Goal: Task Accomplishment & Management: Use online tool/utility

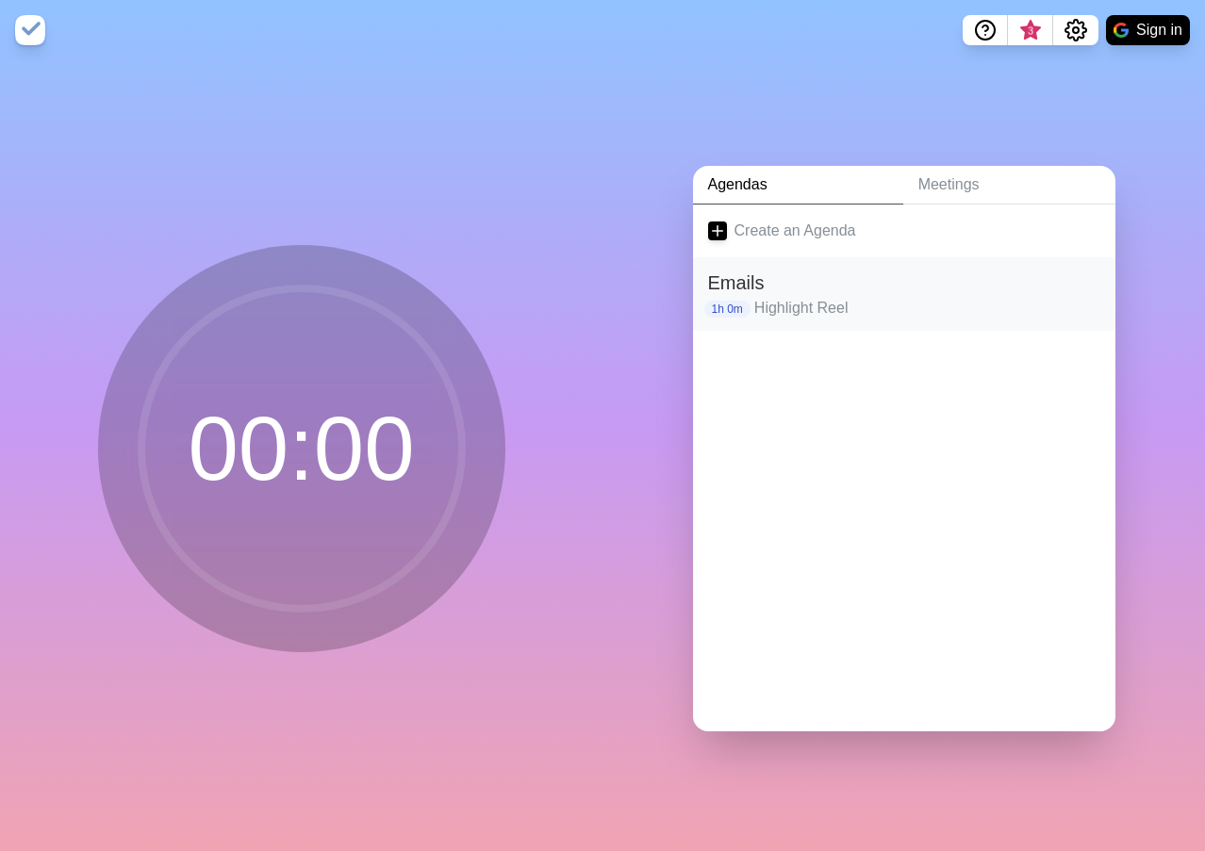
click at [762, 273] on h2 "Emails" at bounding box center [904, 283] width 392 height 28
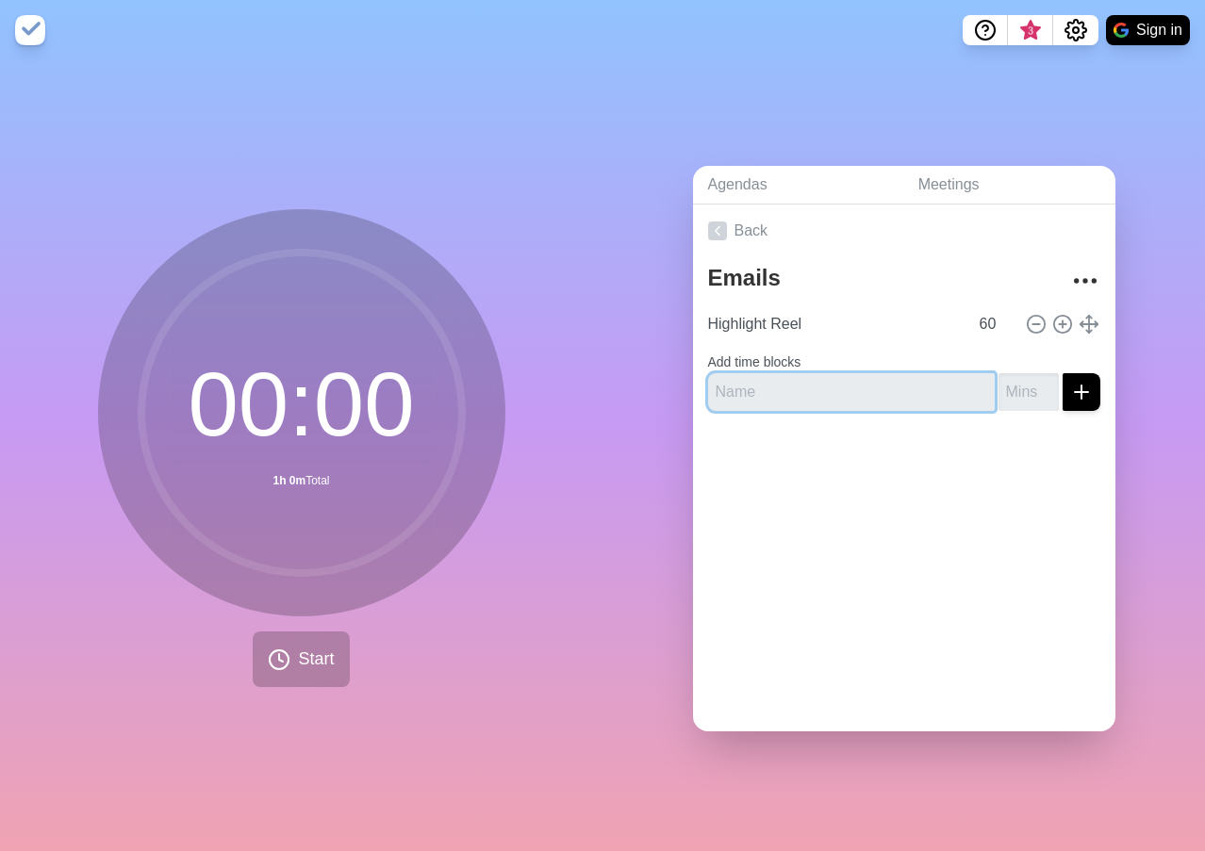
click at [763, 400] on input "text" at bounding box center [851, 392] width 287 height 38
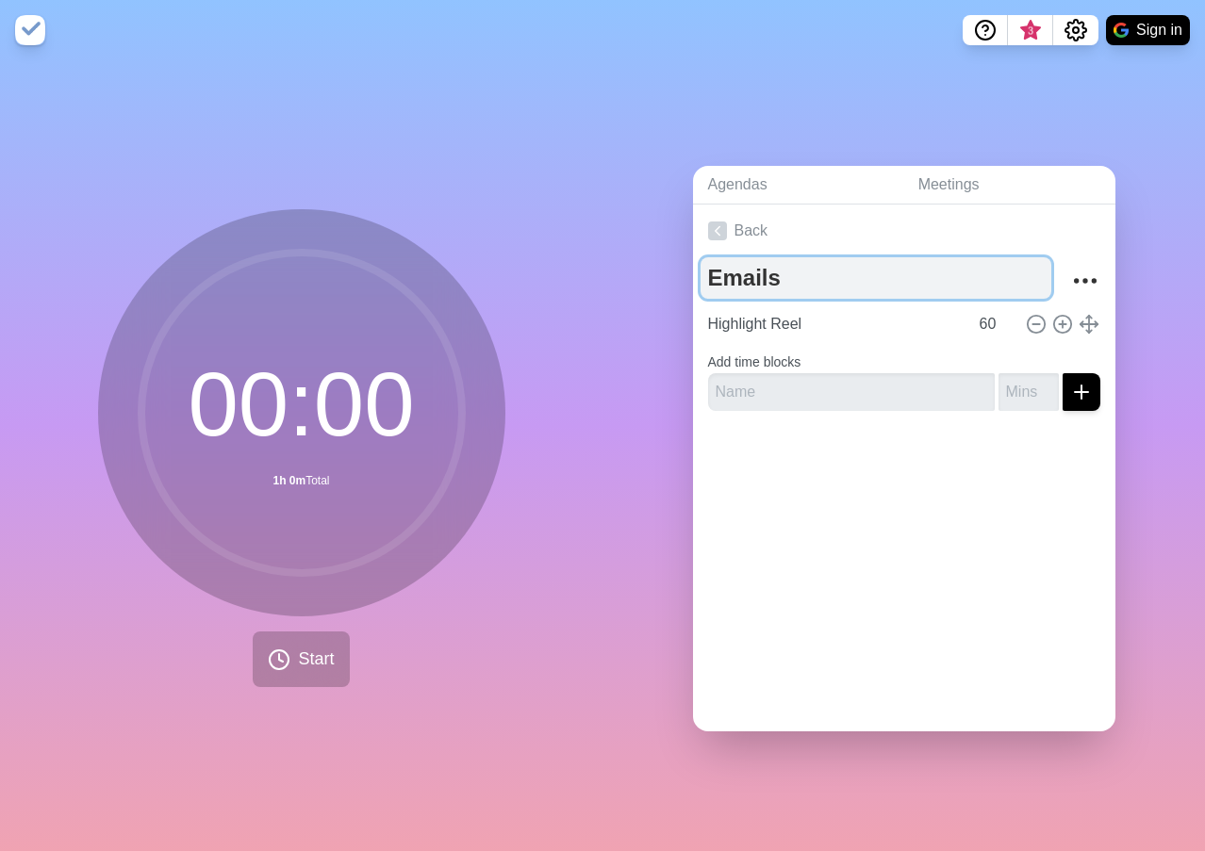
click at [729, 273] on textarea "Emails" at bounding box center [875, 277] width 351 height 41
type textarea "[DATE]"
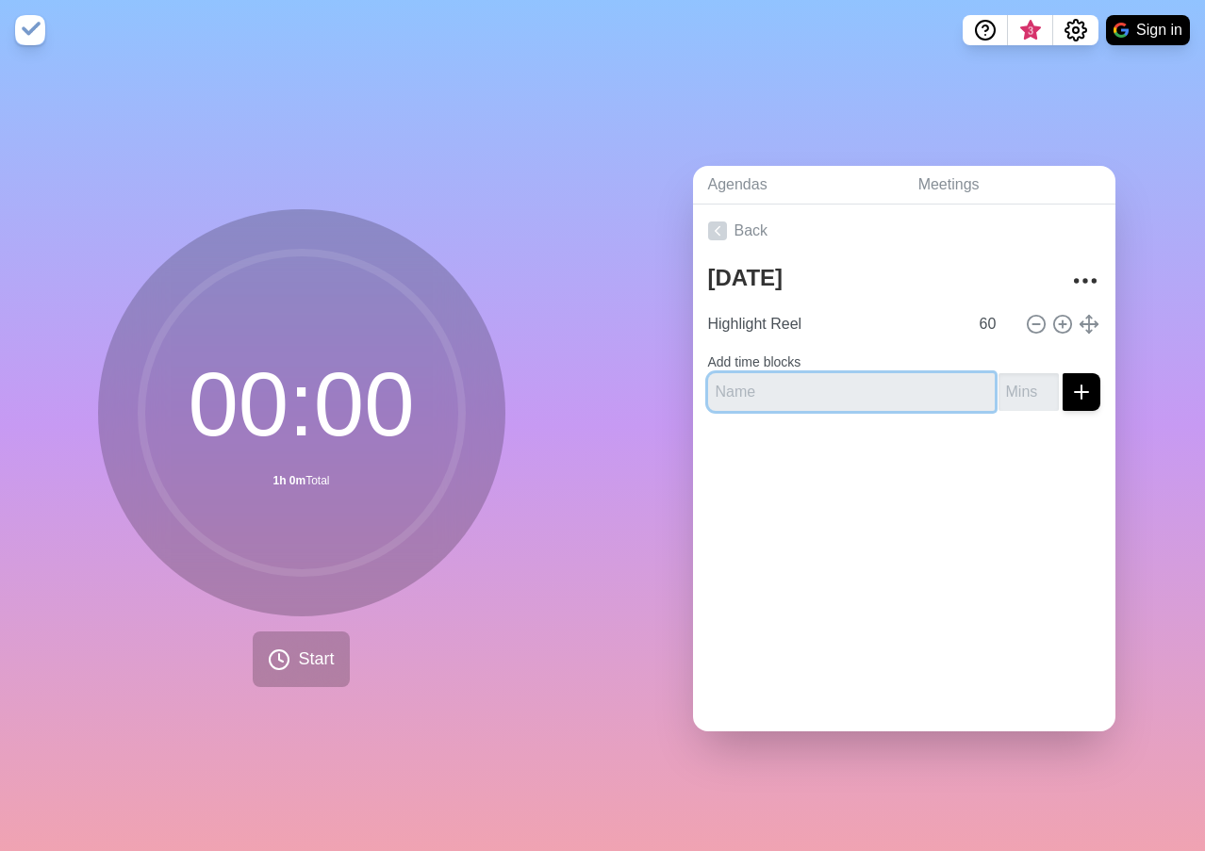
click at [824, 388] on input "text" at bounding box center [851, 392] width 287 height 38
type input "Emails"
click at [1006, 377] on input "number" at bounding box center [1028, 392] width 60 height 38
type input "60"
click at [987, 436] on div at bounding box center [904, 463] width 422 height 75
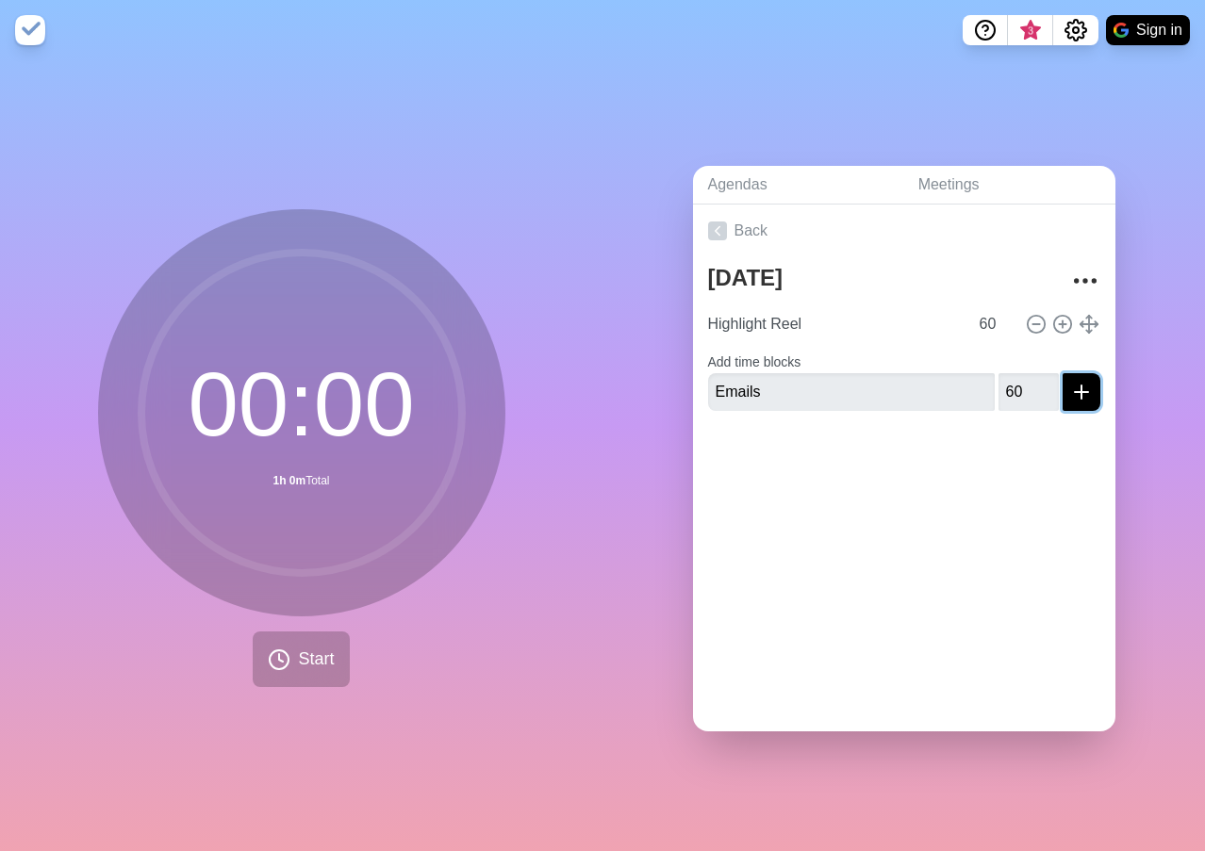
click at [1073, 387] on button "submit" at bounding box center [1081, 392] width 38 height 38
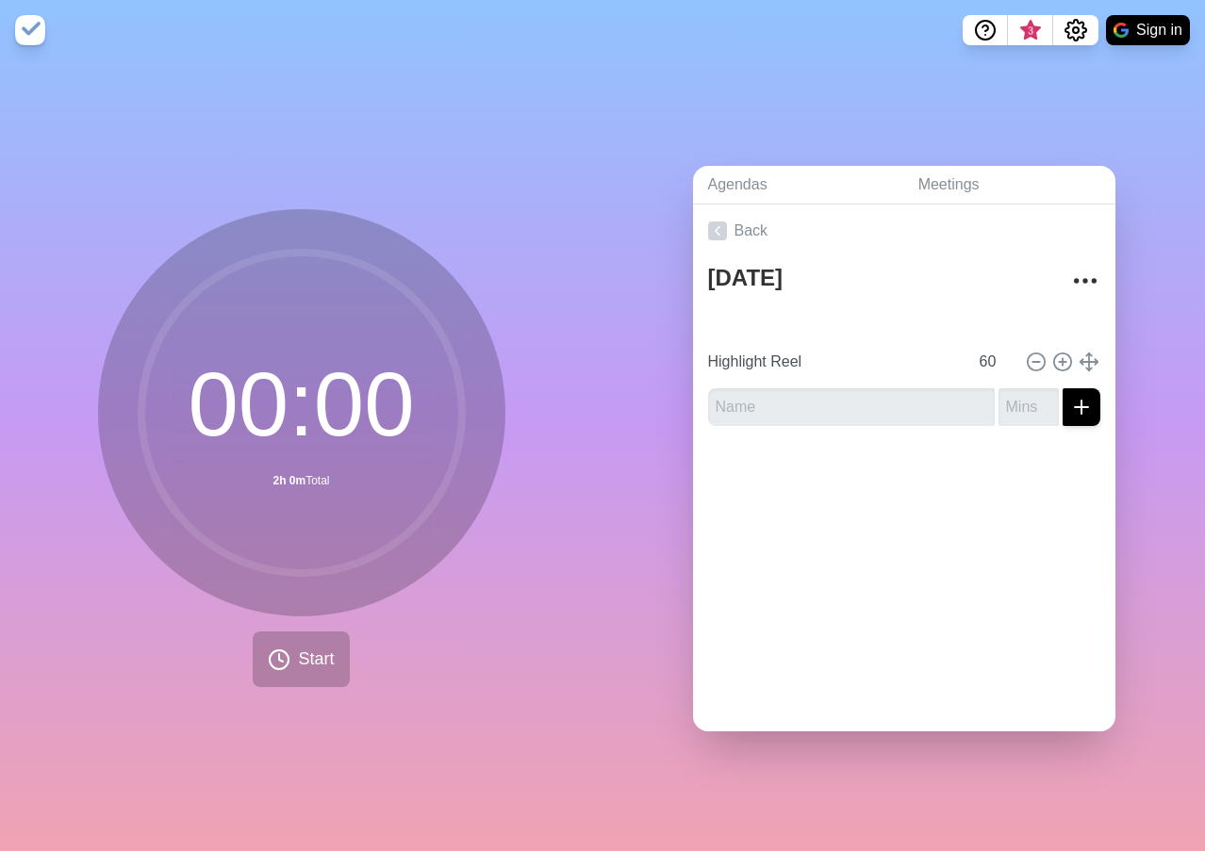
type input "Emails"
type input "Highlight Reel"
click at [798, 402] on input "text" at bounding box center [851, 407] width 287 height 38
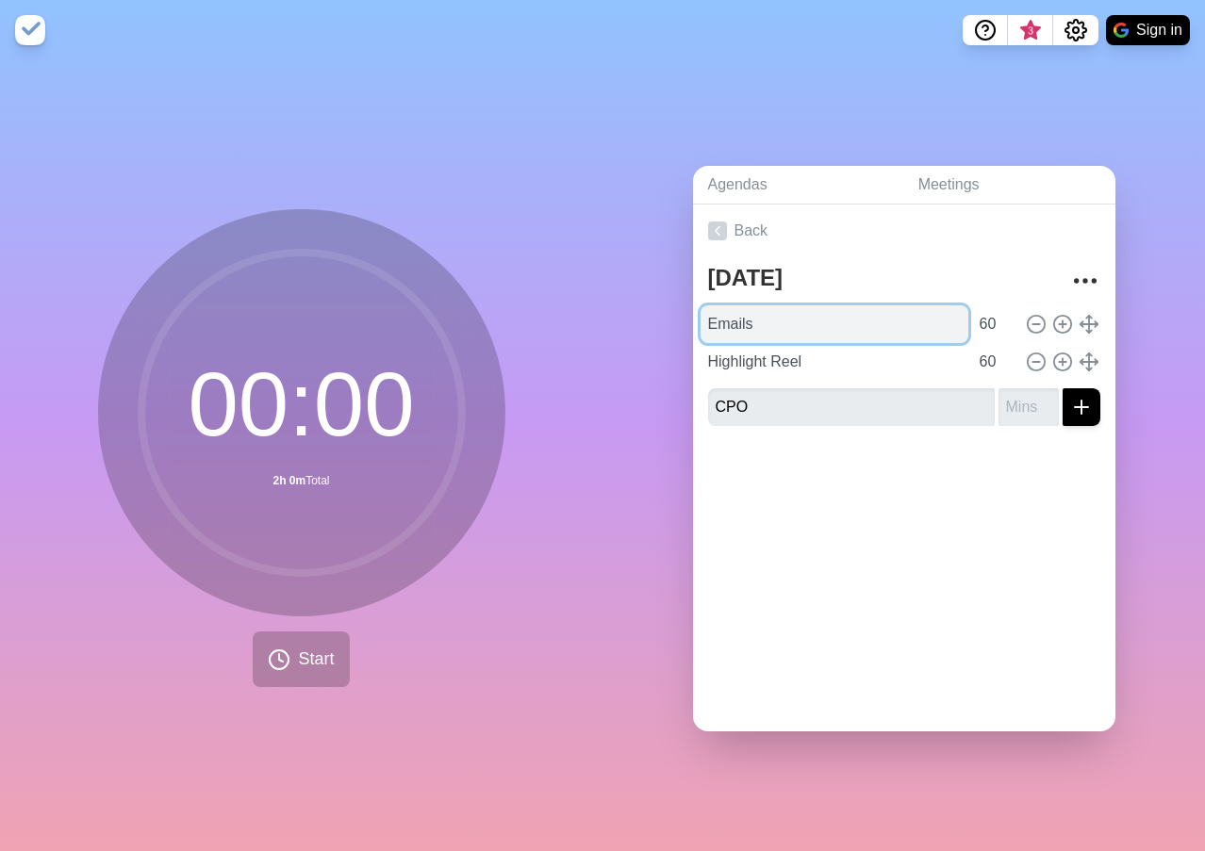
click at [717, 316] on input "Emails" at bounding box center [834, 324] width 268 height 38
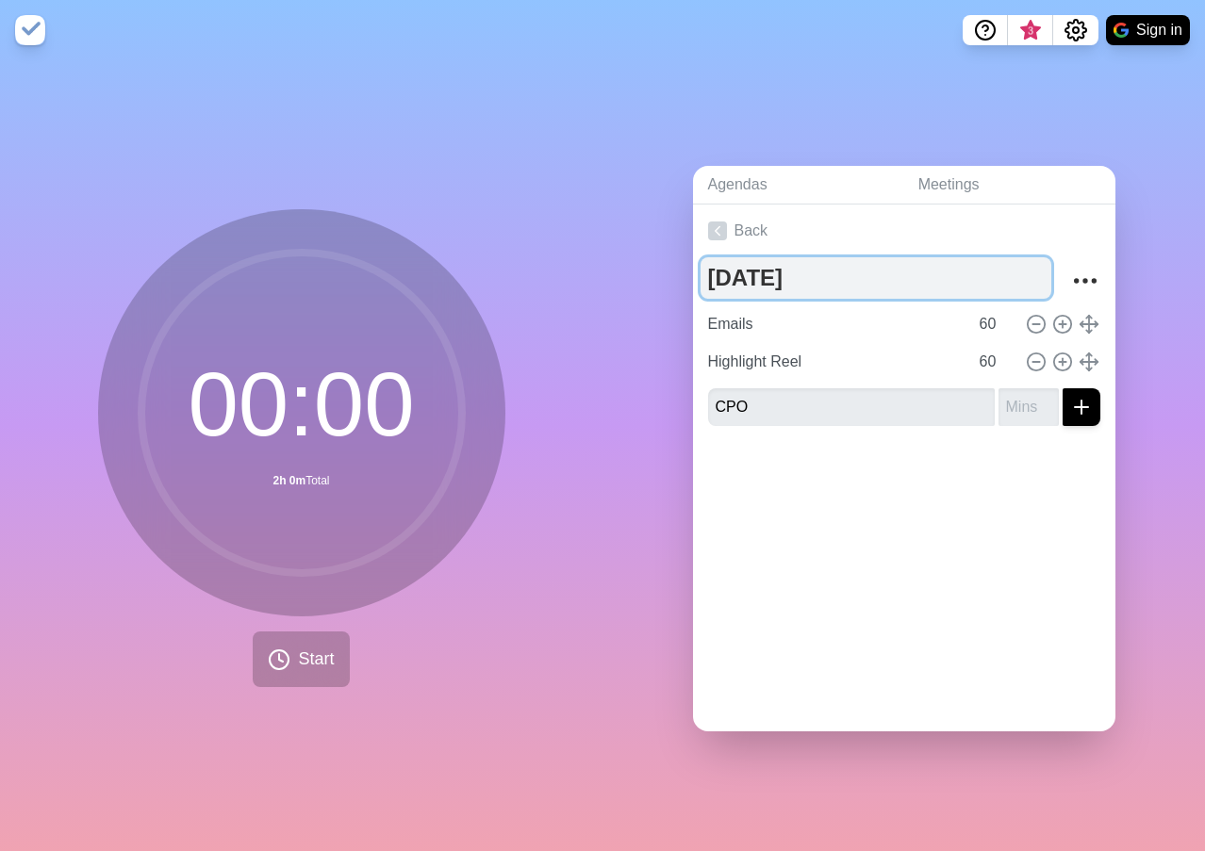
click at [999, 270] on textarea "[DATE]" at bounding box center [875, 277] width 351 height 41
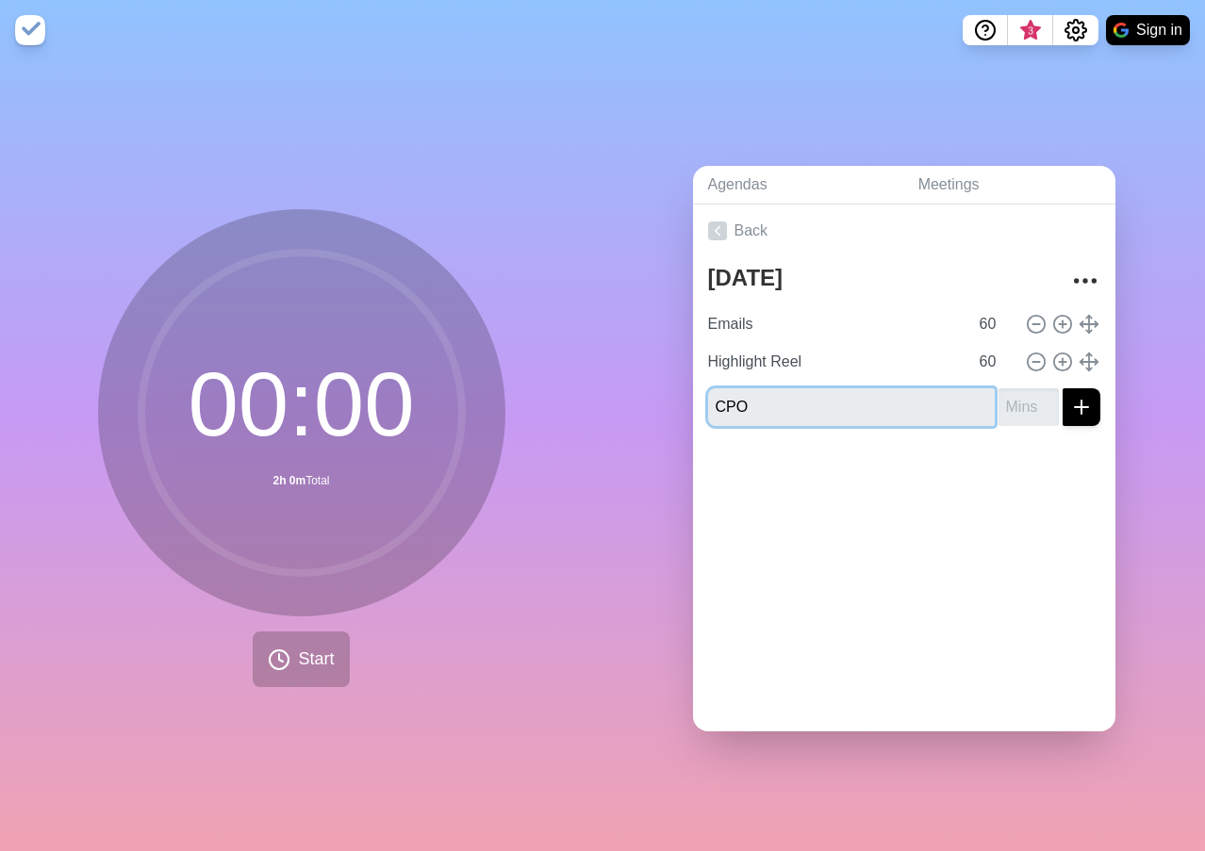
click at [877, 402] on input "CPO" at bounding box center [851, 407] width 287 height 38
type input "x"
type input "Call Dr."
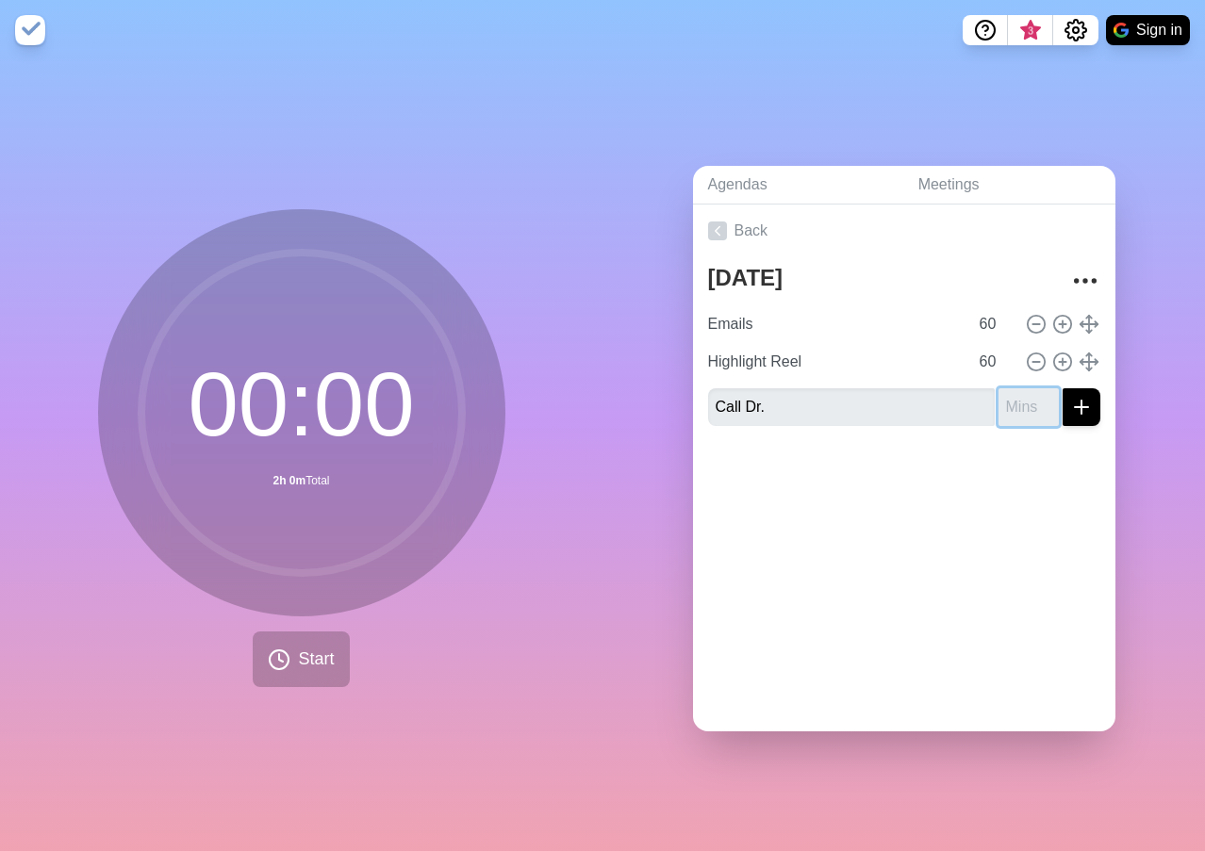
click at [998, 398] on input "number" at bounding box center [1028, 407] width 60 height 38
type input "30"
click at [1016, 467] on div at bounding box center [904, 478] width 422 height 75
click at [878, 406] on input "Call Dr." at bounding box center [851, 407] width 287 height 38
click at [1071, 400] on button "submit" at bounding box center [1081, 407] width 38 height 38
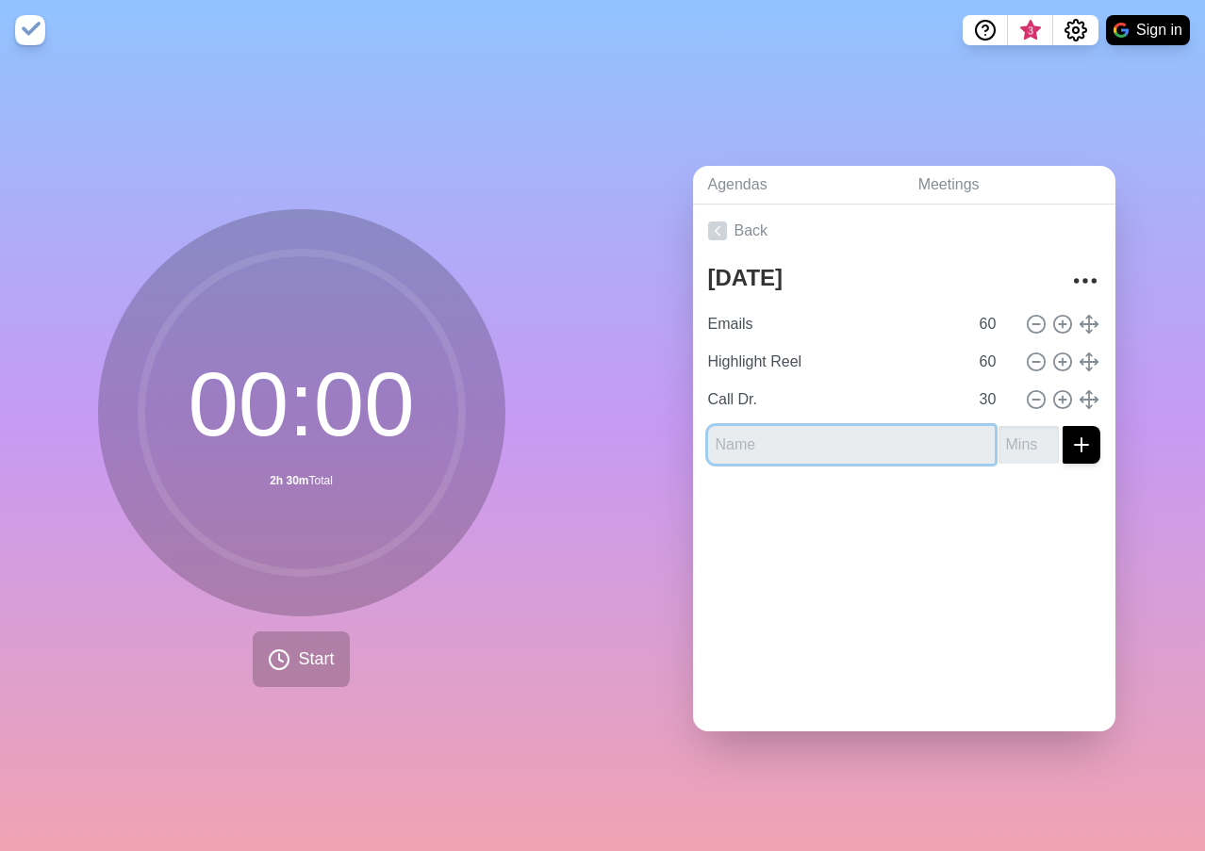
click at [793, 437] on input "text" at bounding box center [851, 445] width 287 height 38
type input "Call [PERSON_NAME] with Group #"
click at [1001, 440] on input "number" at bounding box center [1028, 445] width 60 height 38
type input "2"
type input "15"
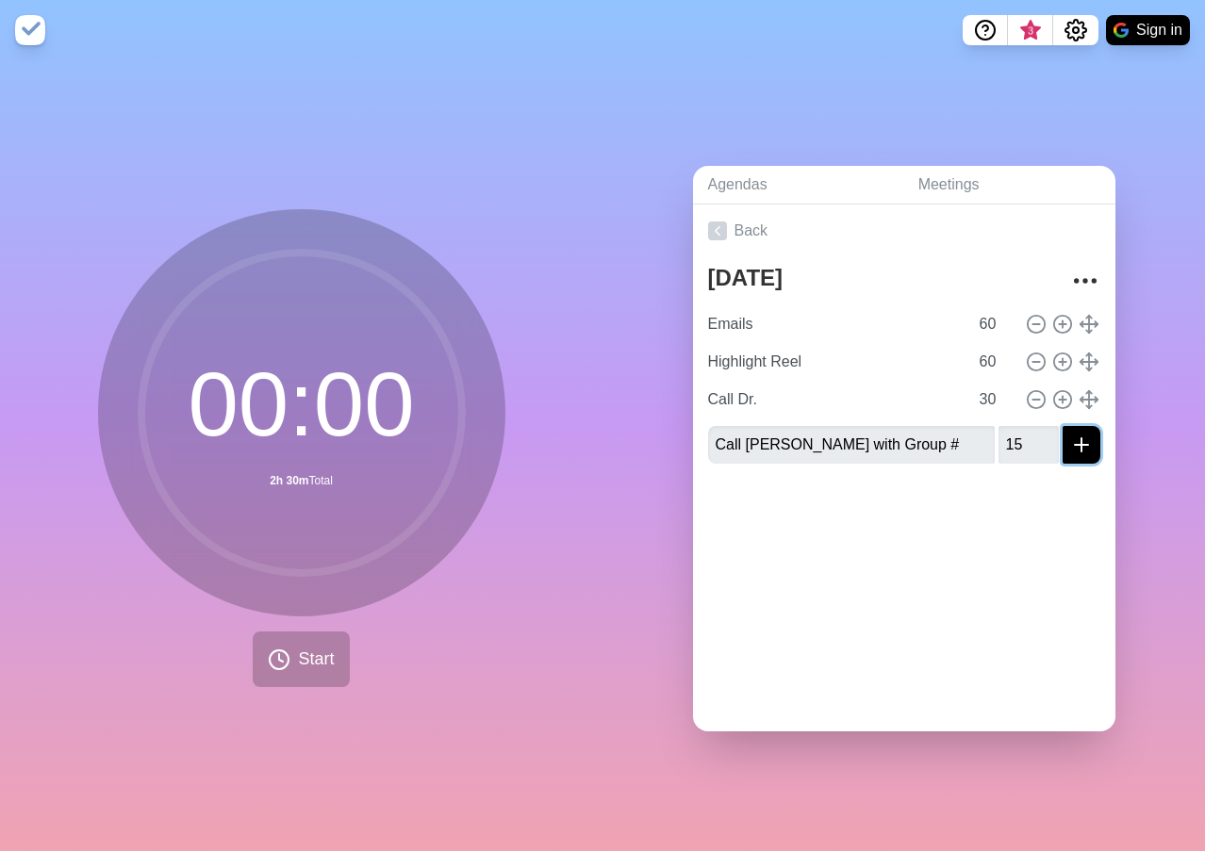
click at [1075, 436] on button "submit" at bounding box center [1081, 445] width 38 height 38
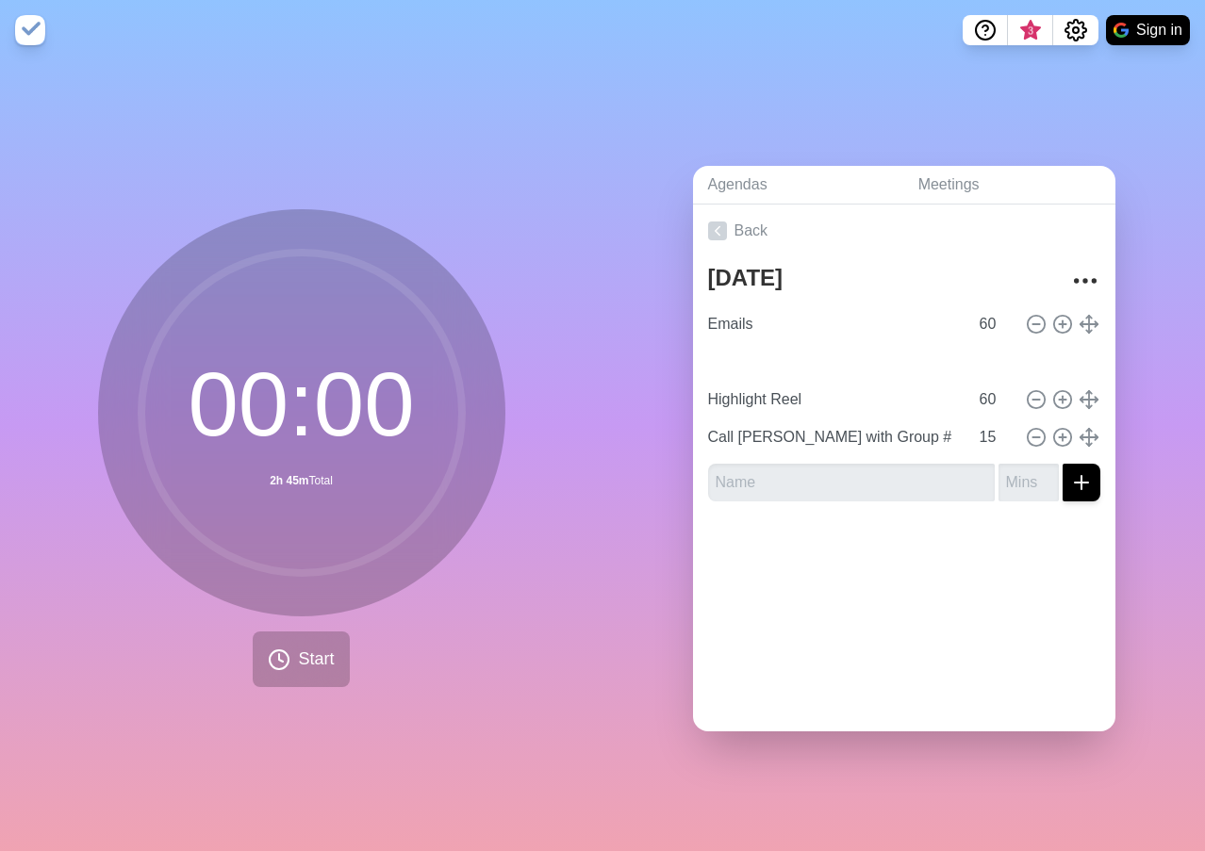
type input "Call Dr."
type input "30"
type input "Highlight Reel"
type input "60"
type input "Call [PERSON_NAME] with Group #"
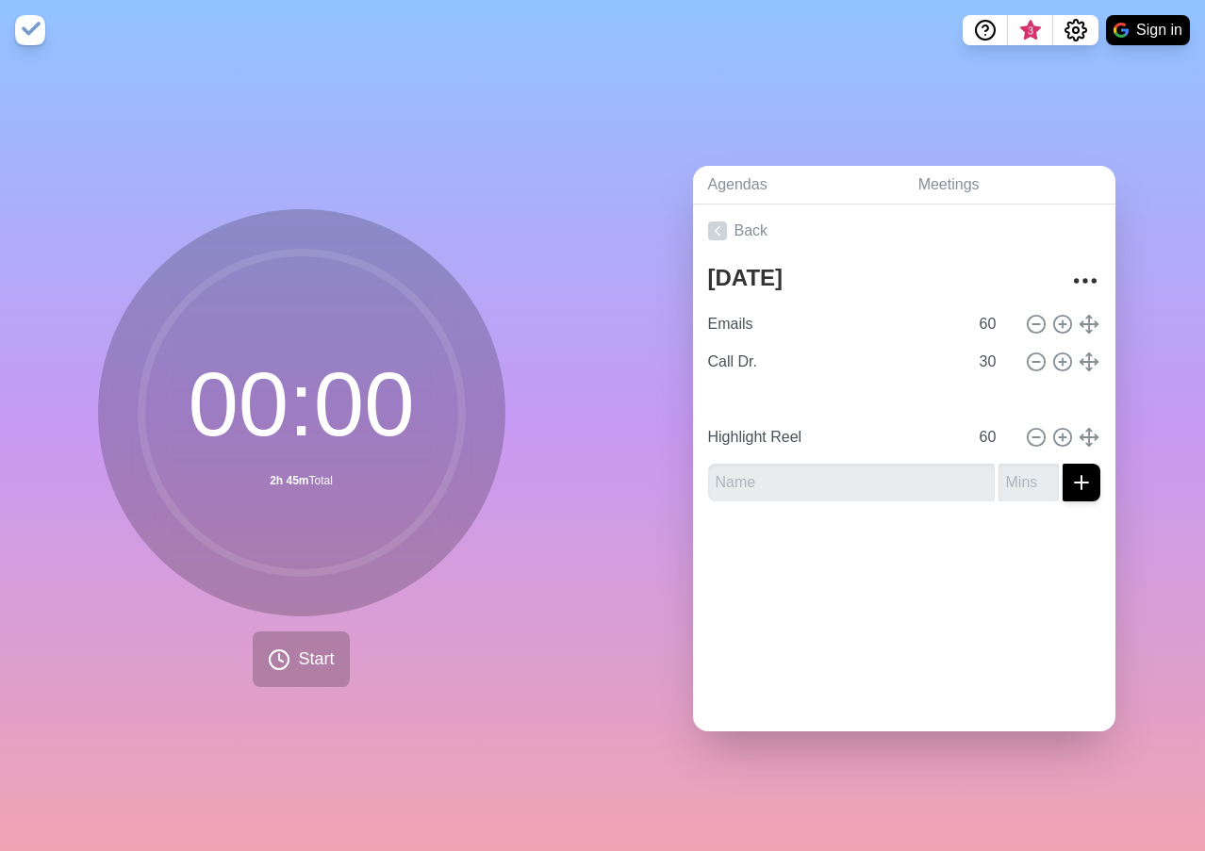
type input "15"
type input "Highlight Reel"
type input "60"
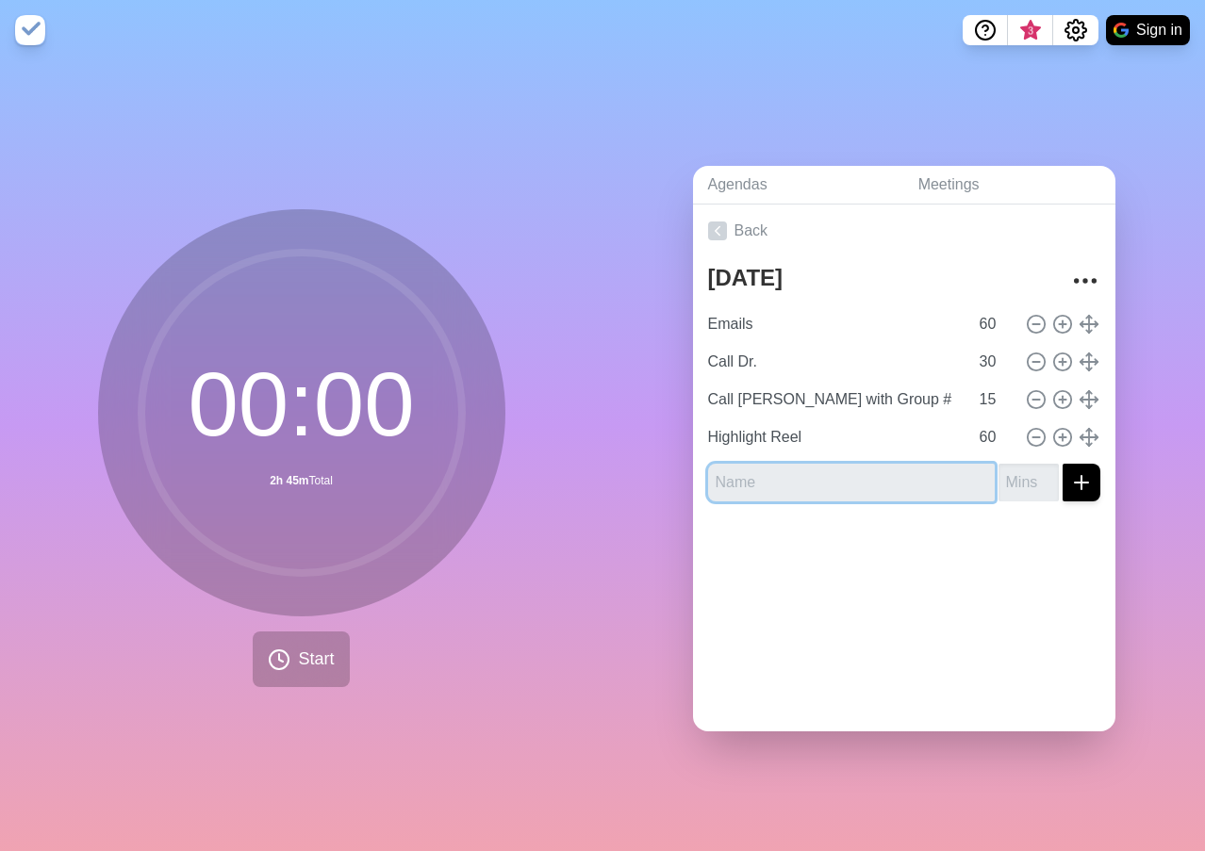
click at [844, 469] on input "text" at bounding box center [851, 483] width 287 height 38
click at [1014, 471] on input "number" at bounding box center [1028, 483] width 60 height 38
click at [764, 469] on input "CPO" at bounding box center [851, 483] width 287 height 38
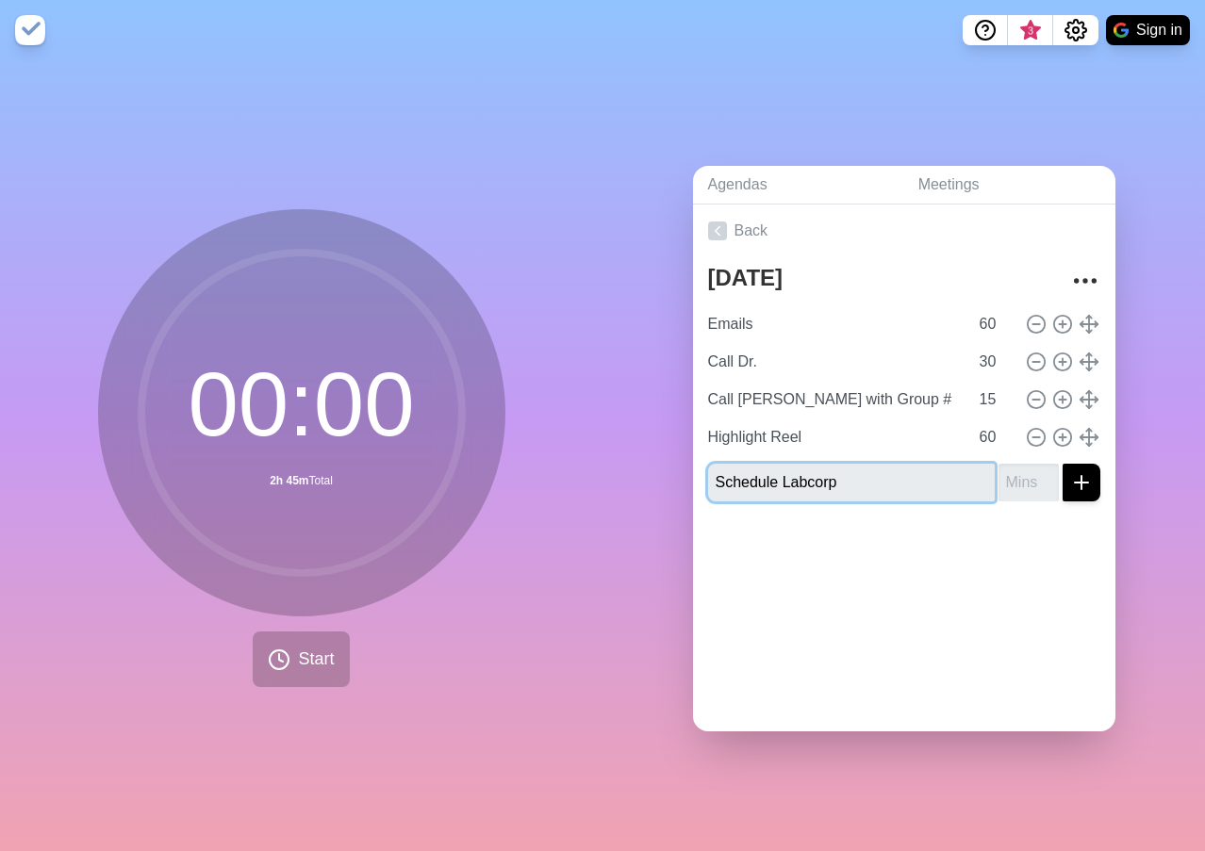
type input "Schedule Labcorp"
click at [998, 476] on input "number" at bounding box center [1028, 483] width 60 height 38
type input "15"
click at [1070, 472] on icon "submit" at bounding box center [1081, 482] width 23 height 23
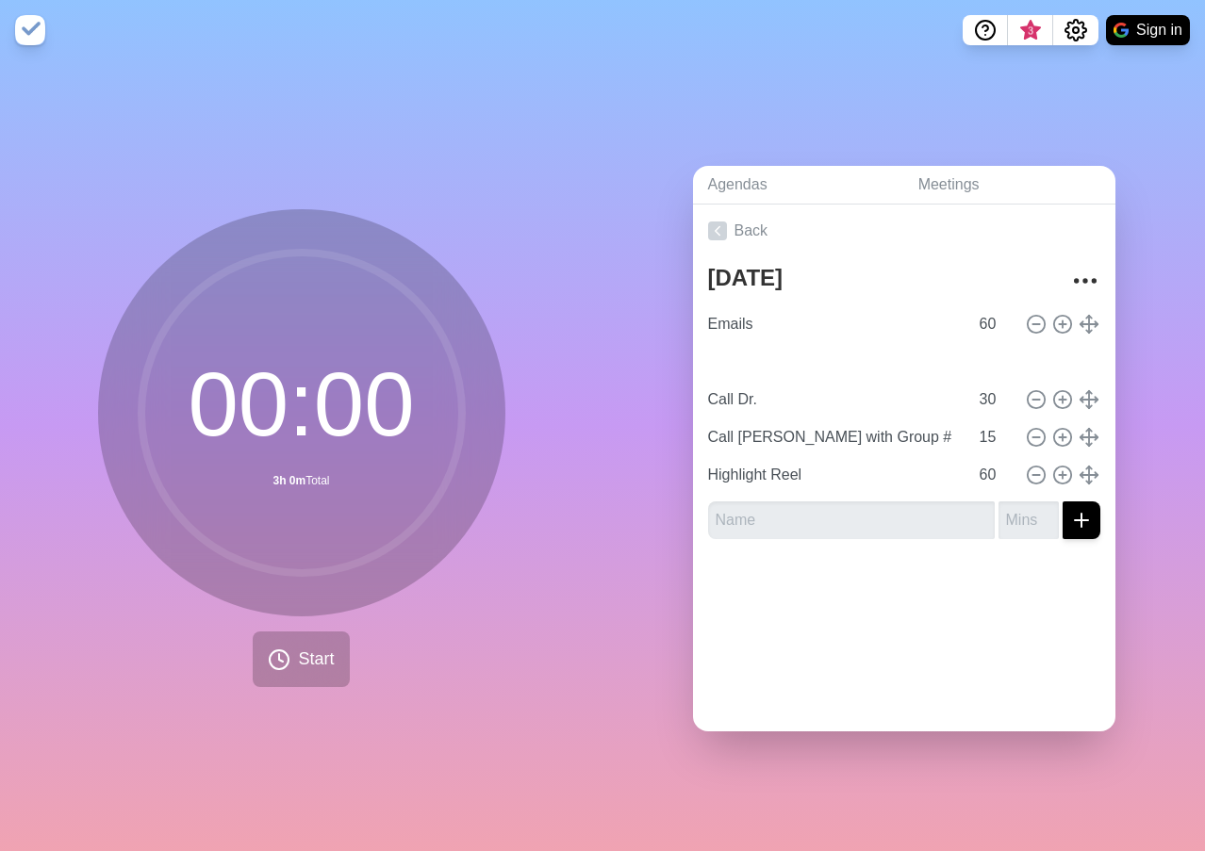
type input "Schedule Labcorp"
type input "15"
type input "Call Dr."
type input "30"
type input "Call [PERSON_NAME] with Group #"
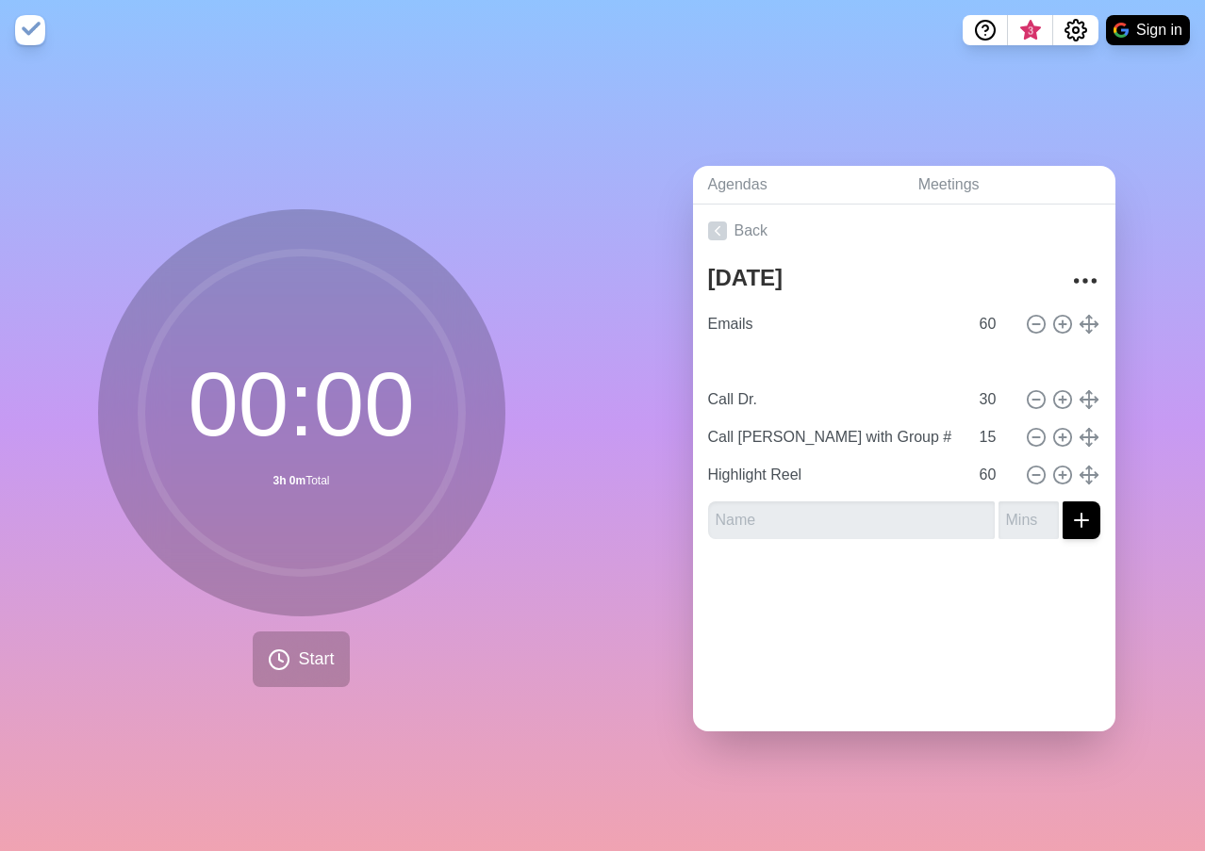
type input "15"
type input "Highlight Reel"
type input "60"
type input "Schedule Labcorp"
type input "15"
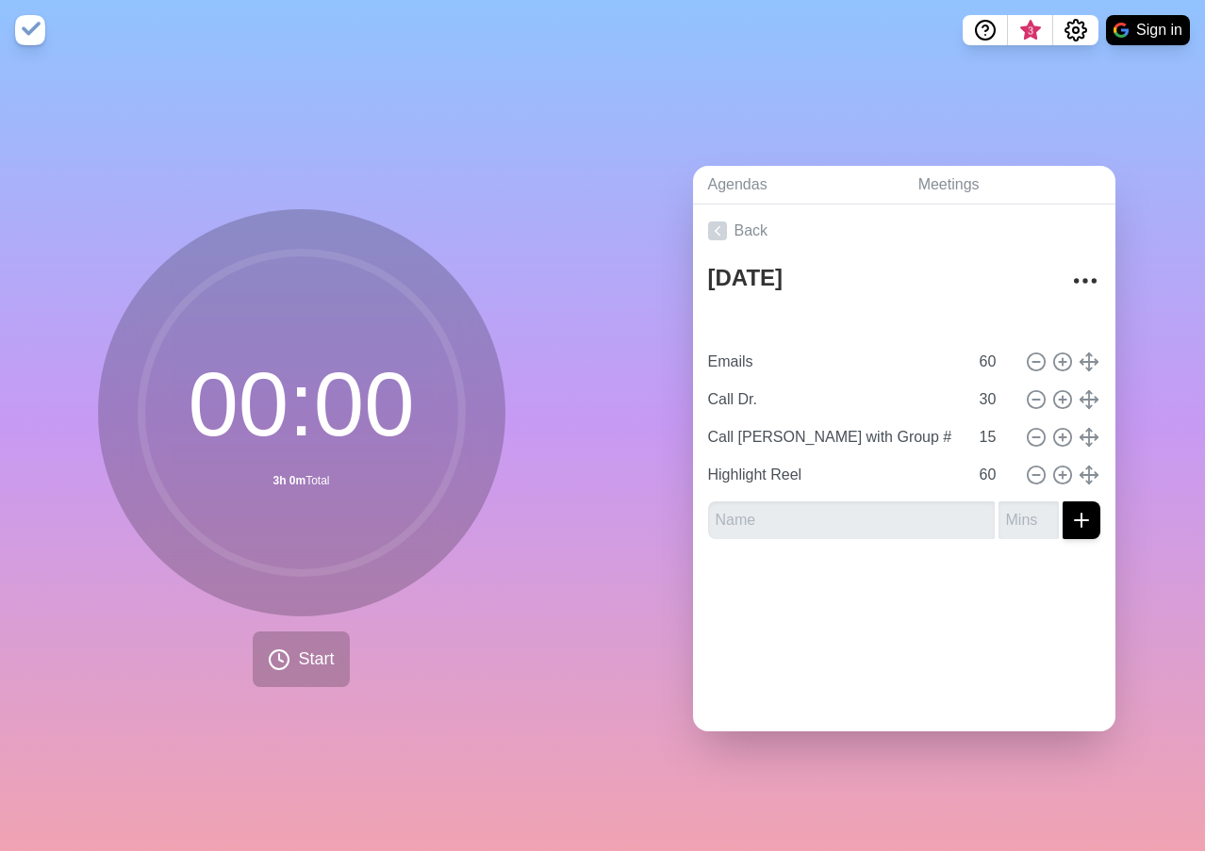
type input "Emails"
type input "60"
type input "Call Dr."
type input "30"
type input "Emails"
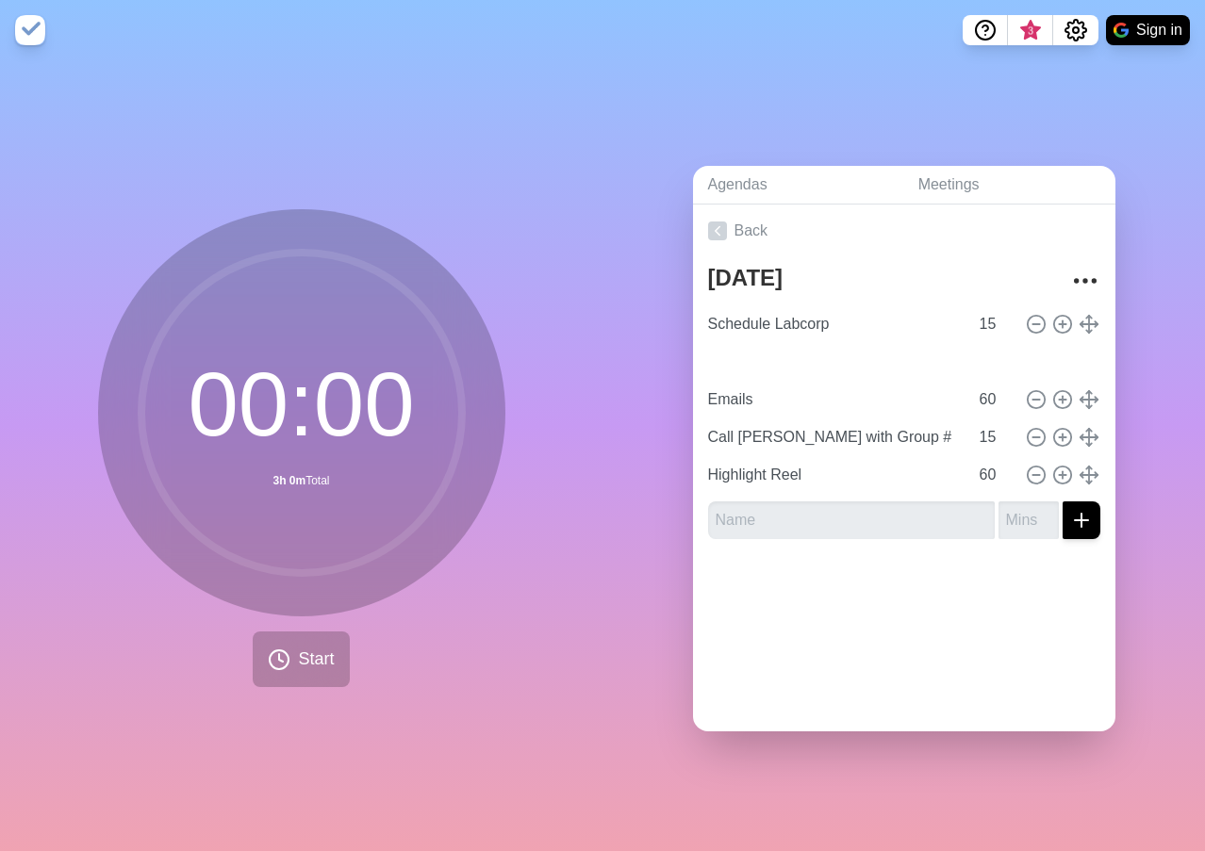
type input "60"
type input "Call [PERSON_NAME] with Group #"
type input "15"
type input "Call Dr."
type input "30"
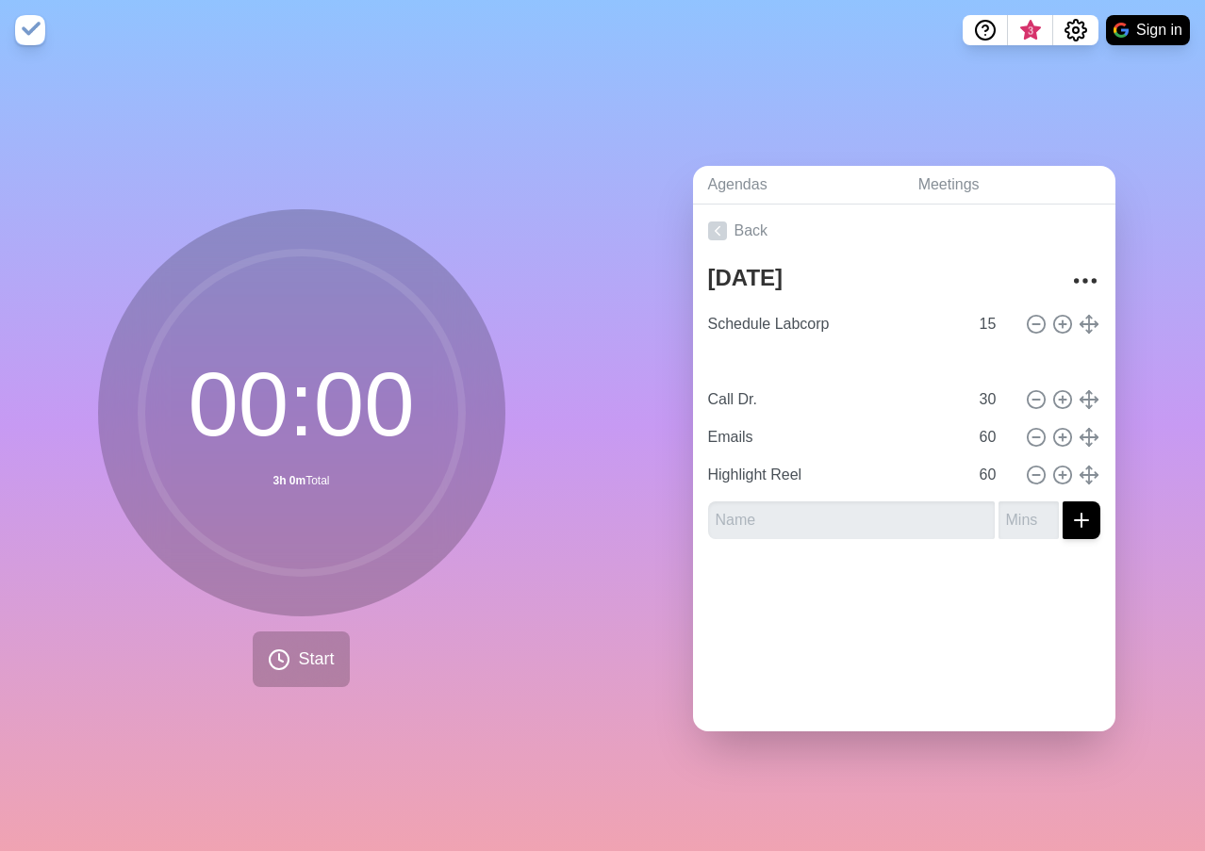
type input "Emails"
type input "60"
type input "Call [PERSON_NAME] with Group #"
type input "15"
type input "Call Dr."
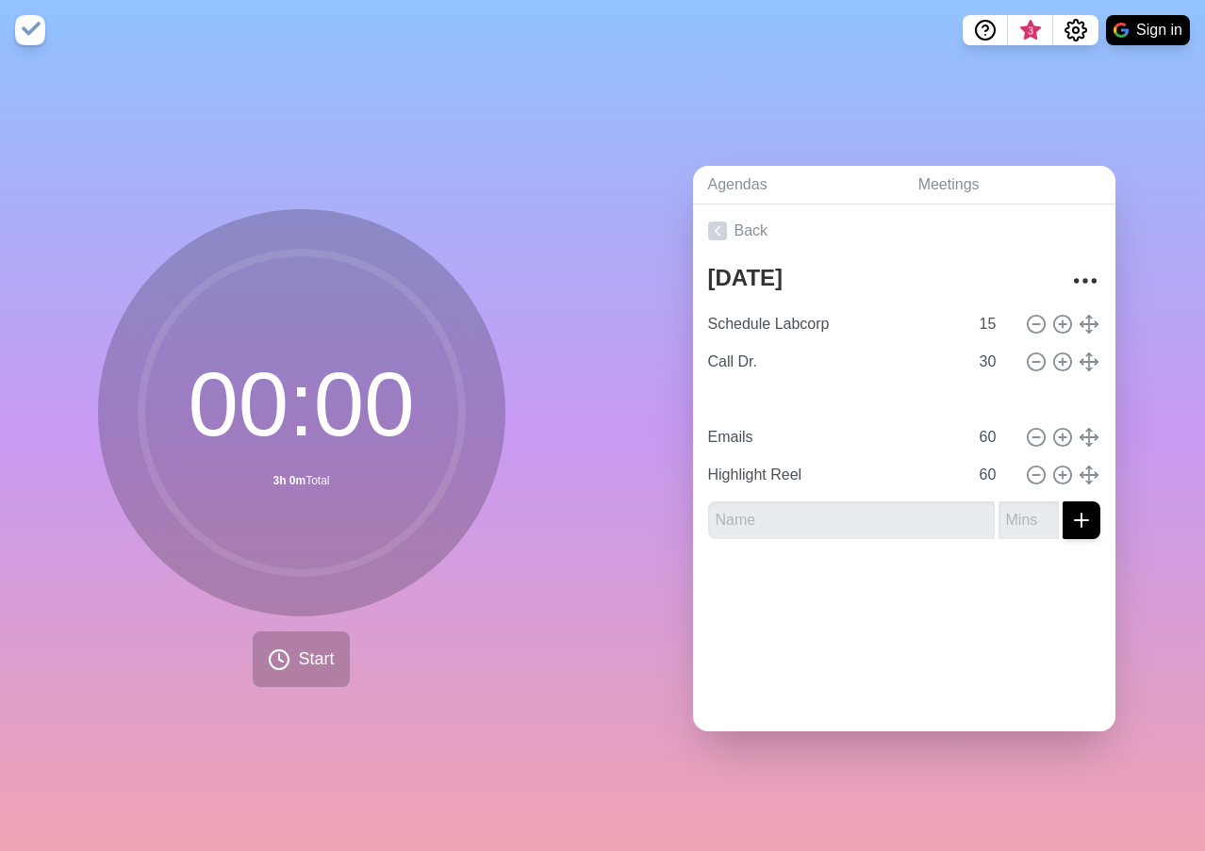
type input "30"
click at [980, 345] on input "31" at bounding box center [994, 362] width 45 height 38
click at [972, 353] on input "31" at bounding box center [994, 362] width 45 height 38
click at [988, 362] on input "30" at bounding box center [994, 362] width 45 height 38
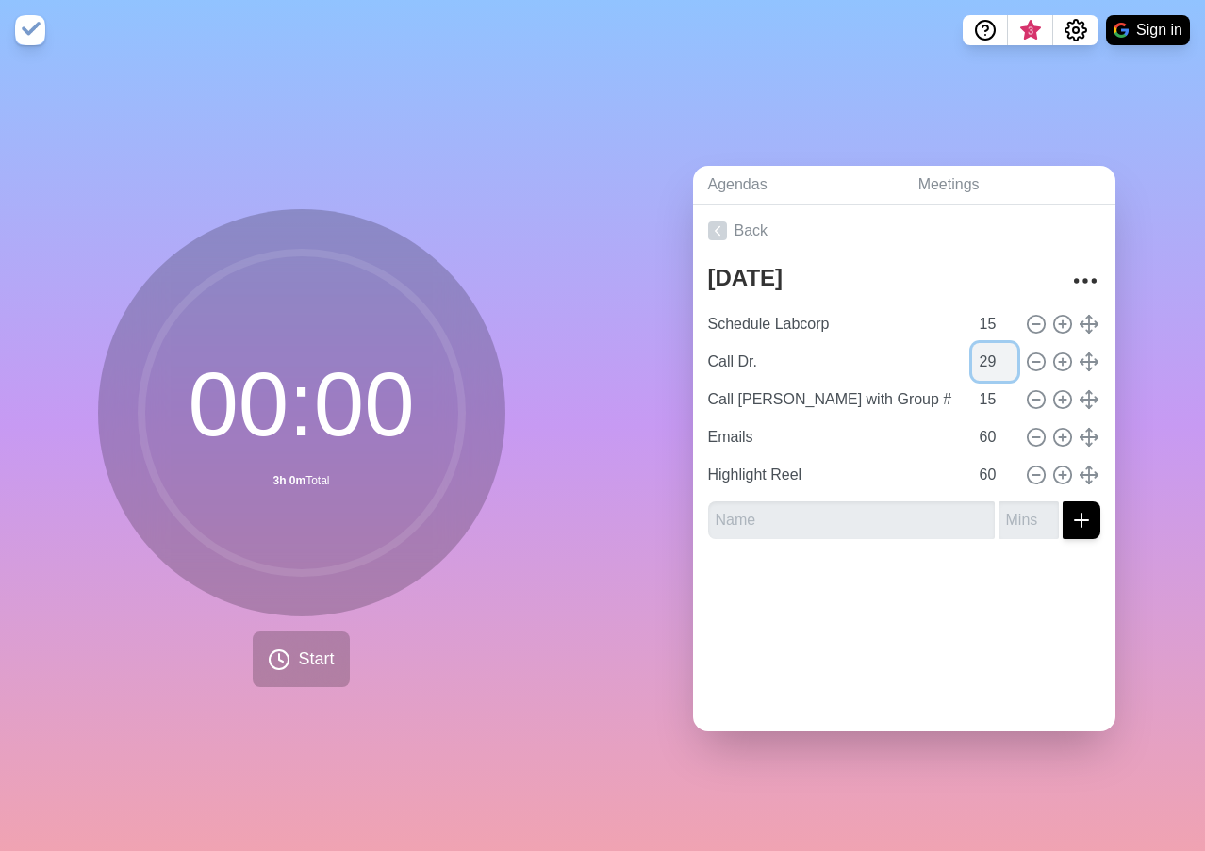
click at [988, 362] on input "29" at bounding box center [994, 362] width 45 height 38
click at [988, 362] on input "28" at bounding box center [994, 362] width 45 height 38
click at [988, 362] on input "27" at bounding box center [994, 362] width 45 height 38
click at [988, 362] on input "26" at bounding box center [994, 362] width 45 height 38
click at [988, 362] on input "25" at bounding box center [994, 362] width 45 height 38
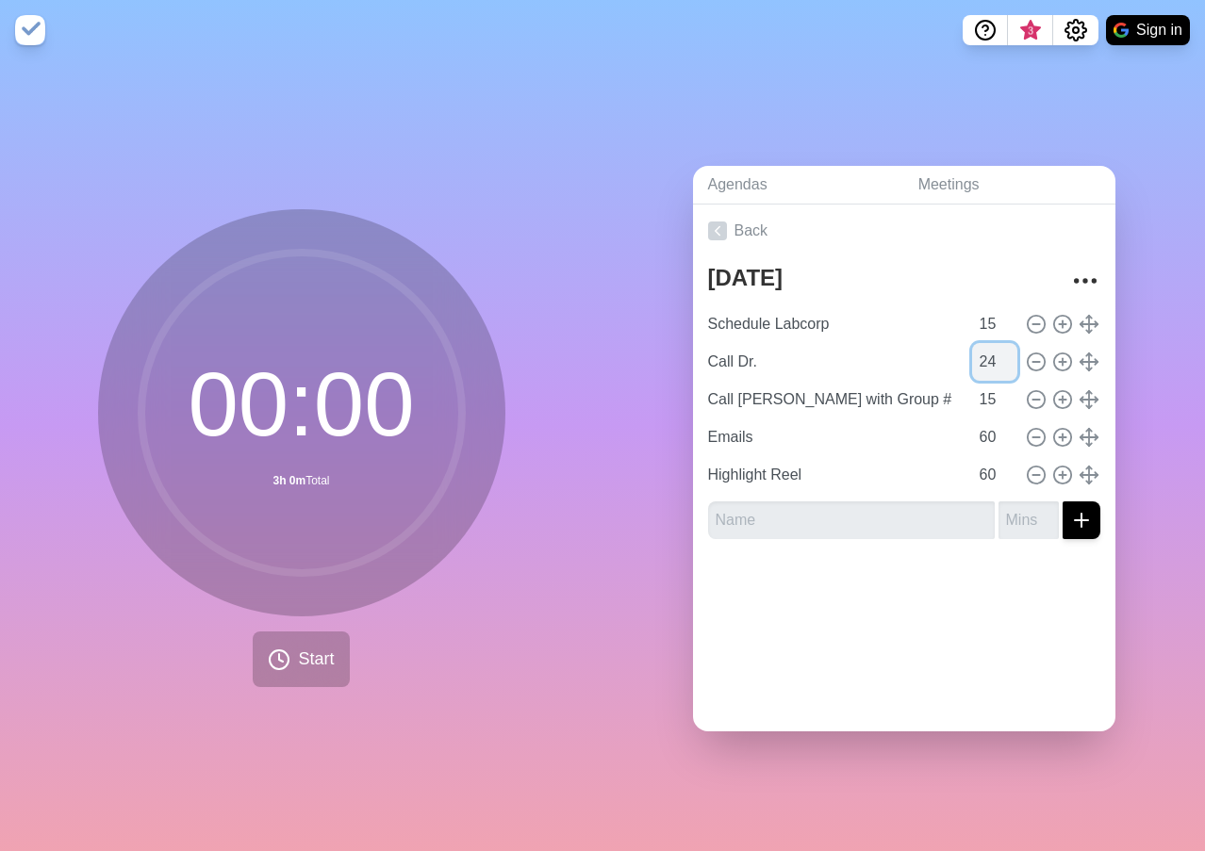
click at [988, 362] on input "24" at bounding box center [994, 362] width 45 height 38
click at [988, 362] on input "23" at bounding box center [994, 362] width 45 height 38
click at [988, 362] on input "22" at bounding box center [994, 362] width 45 height 38
click at [988, 362] on input "21" at bounding box center [994, 362] width 45 height 38
click at [988, 362] on input "20" at bounding box center [994, 362] width 45 height 38
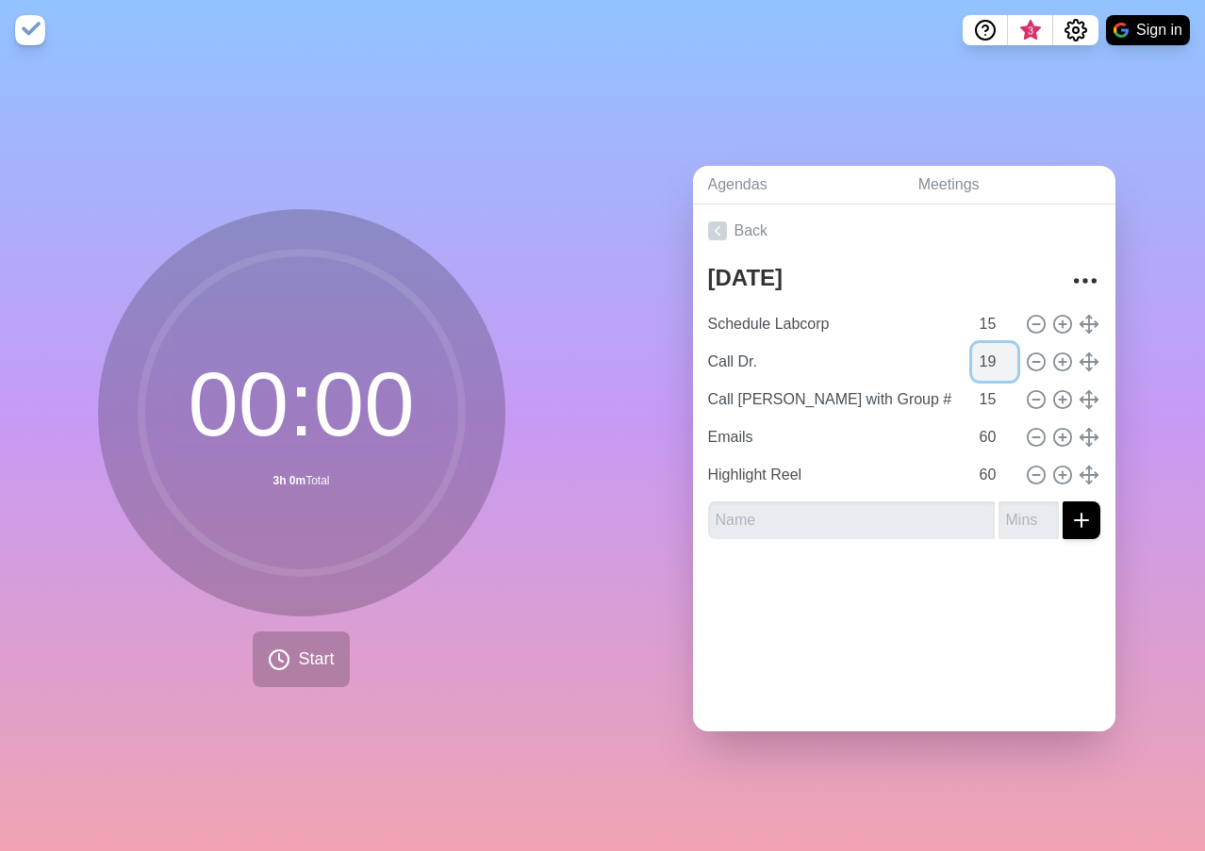
click at [988, 362] on input "19" at bounding box center [994, 362] width 45 height 38
click at [988, 362] on input "18" at bounding box center [994, 362] width 45 height 38
click at [988, 362] on input "17" at bounding box center [994, 362] width 45 height 38
click at [988, 362] on input "16" at bounding box center [994, 362] width 45 height 38
type input "15"
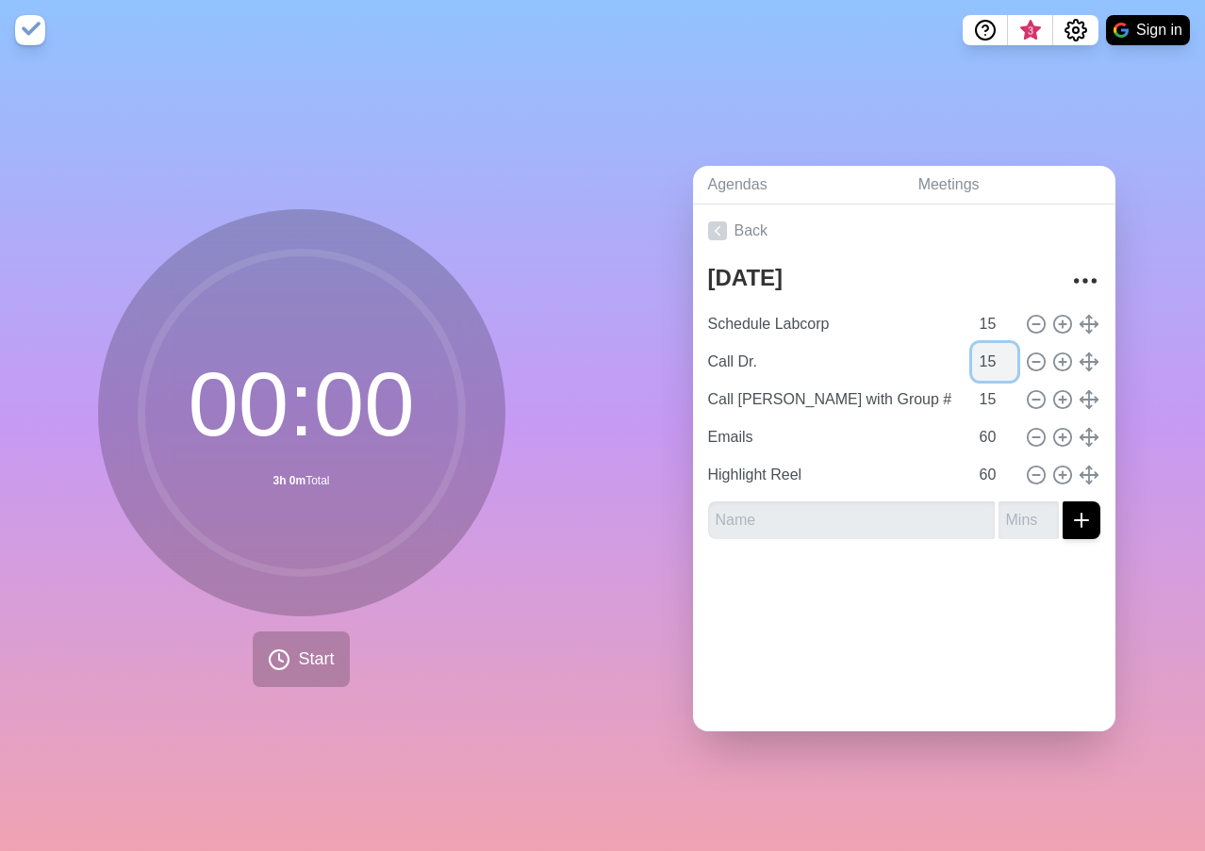
click at [988, 362] on input "15" at bounding box center [994, 362] width 45 height 38
click at [914, 645] on div "Back [DATE] Schedule Labcorp 15 Call Dr. 15 Call [PERSON_NAME] with Group # 15 …" at bounding box center [904, 468] width 422 height 527
click at [826, 513] on input "text" at bounding box center [851, 520] width 287 height 38
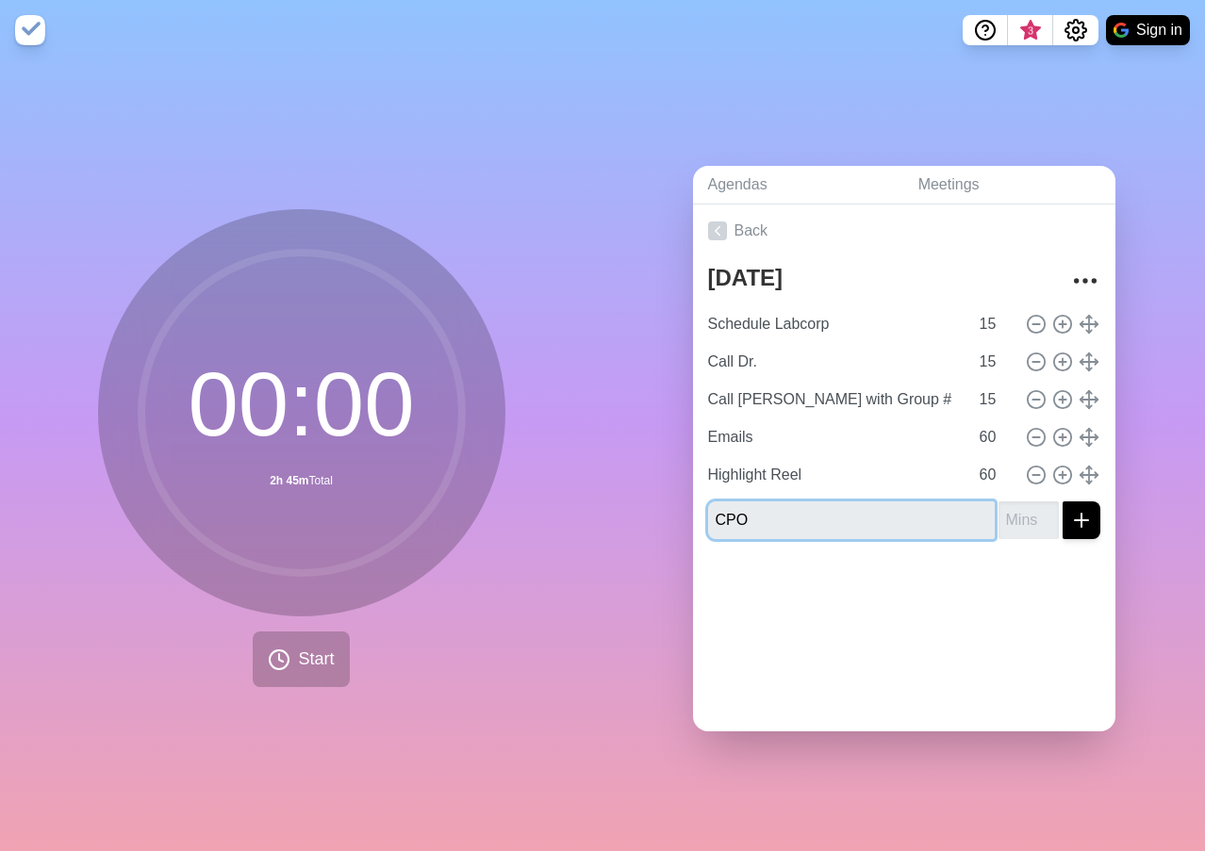
type input "CPO"
click at [1003, 509] on input "number" at bounding box center [1028, 520] width 60 height 38
click at [998, 520] on input "number" at bounding box center [1028, 520] width 60 height 38
type input "300"
click at [1070, 509] on icon "submit" at bounding box center [1081, 520] width 23 height 23
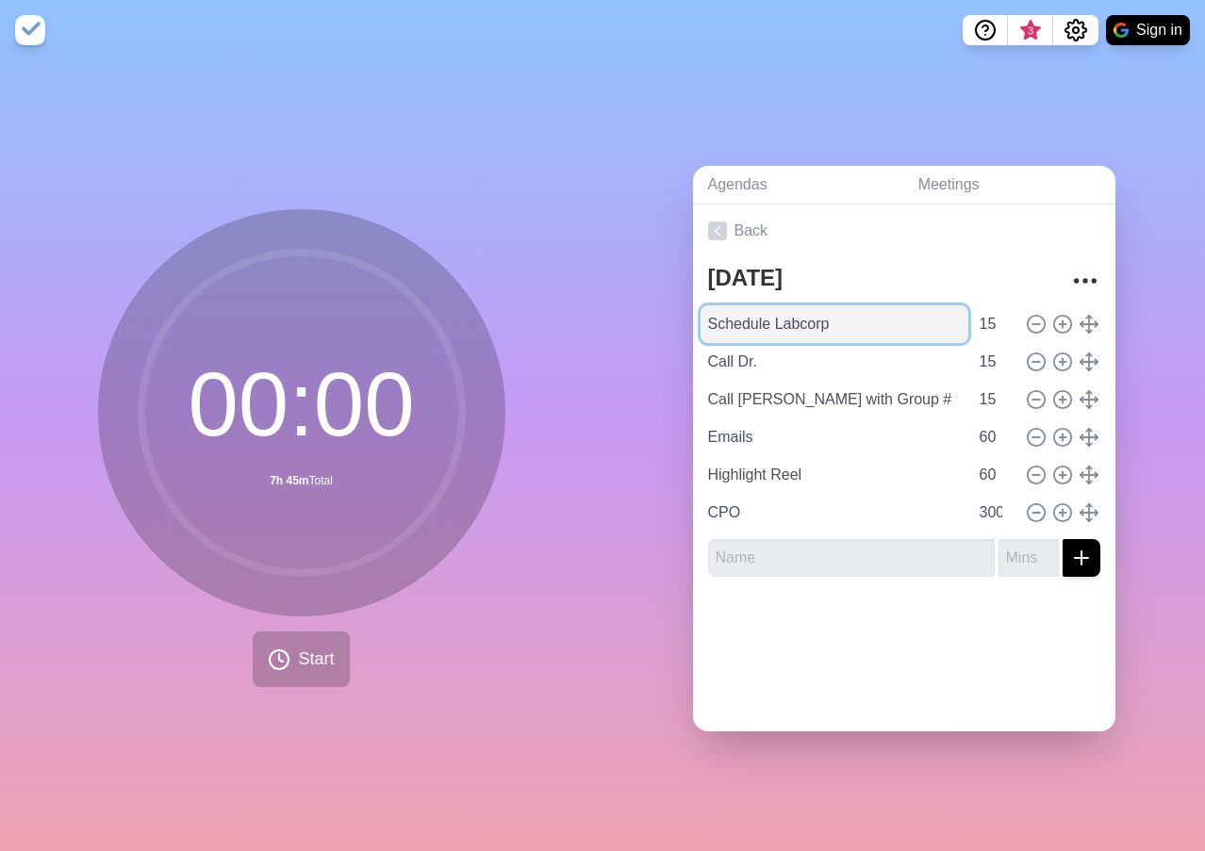
click at [777, 321] on input "Schedule Labcorp" at bounding box center [834, 324] width 268 height 38
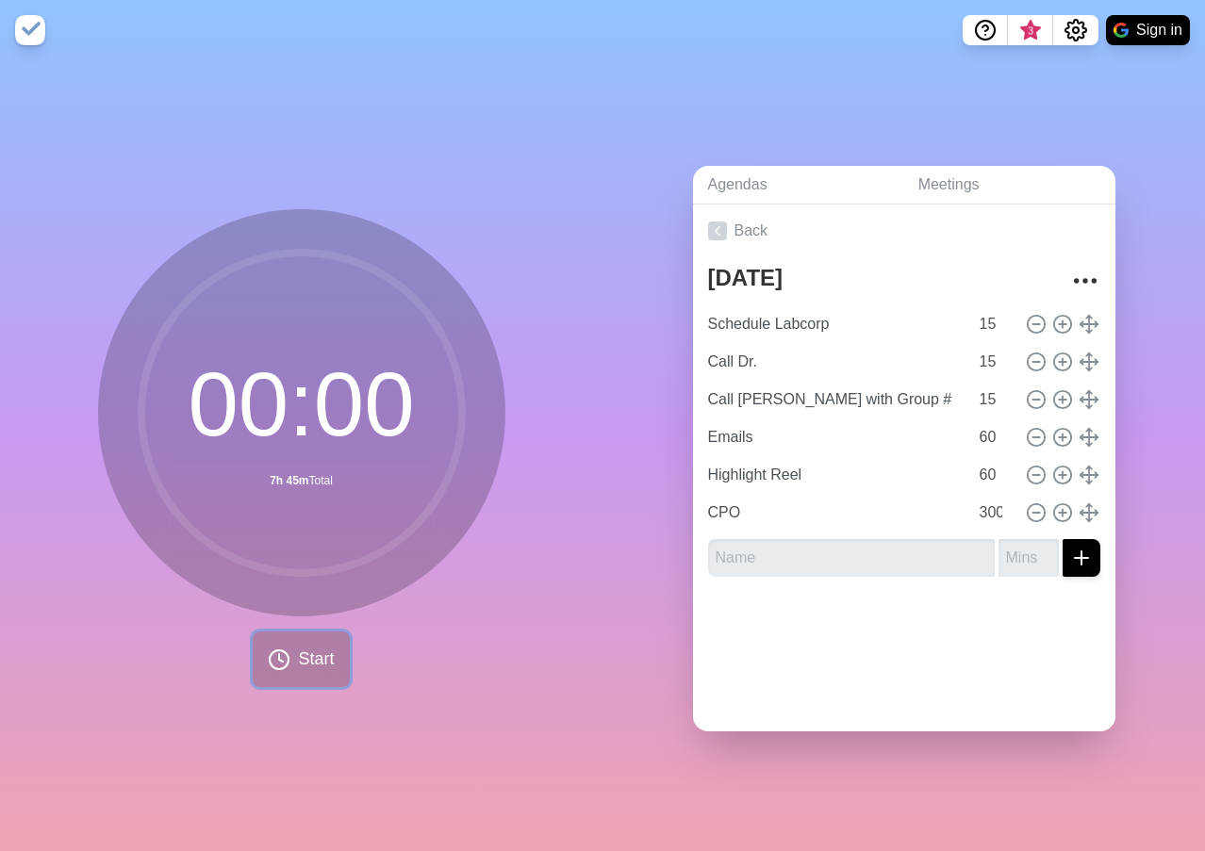
click at [300, 652] on span "Start" at bounding box center [316, 659] width 36 height 25
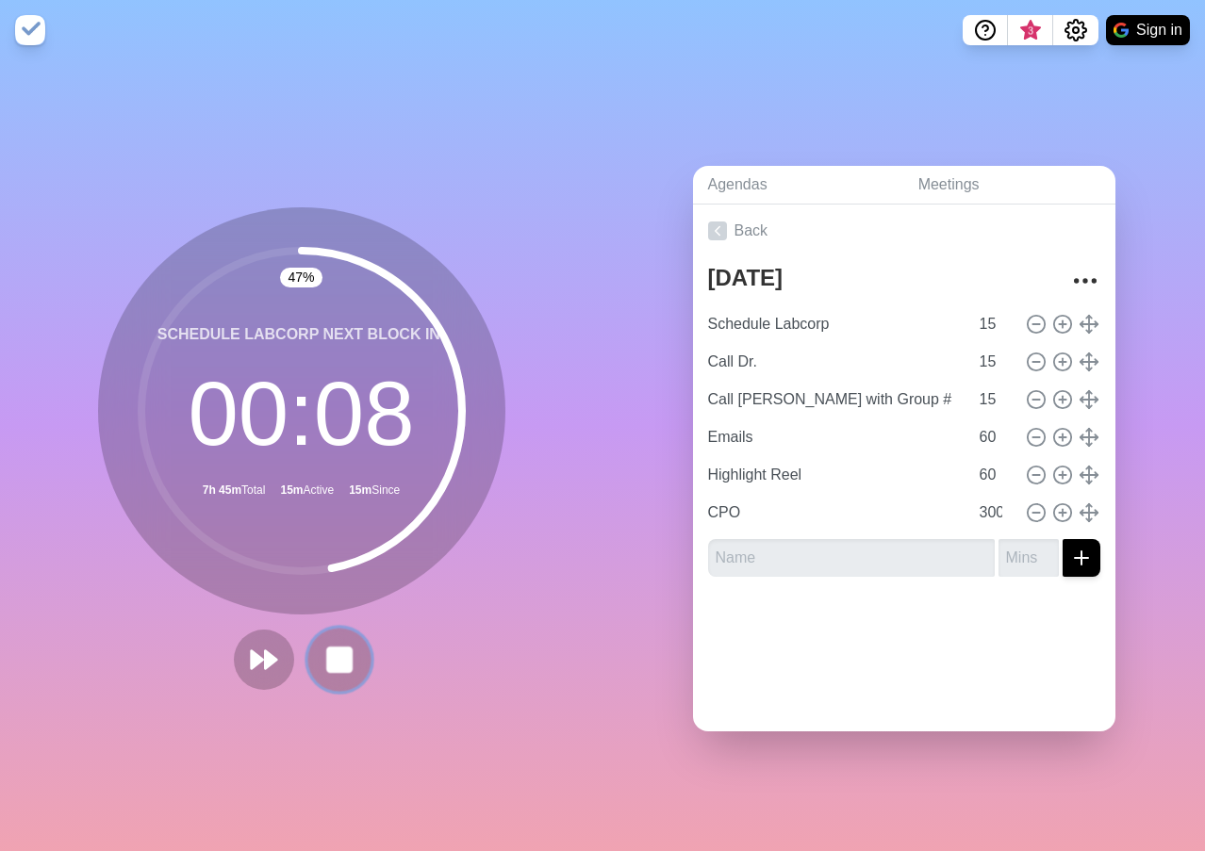
click at [335, 648] on rect at bounding box center [339, 660] width 24 height 24
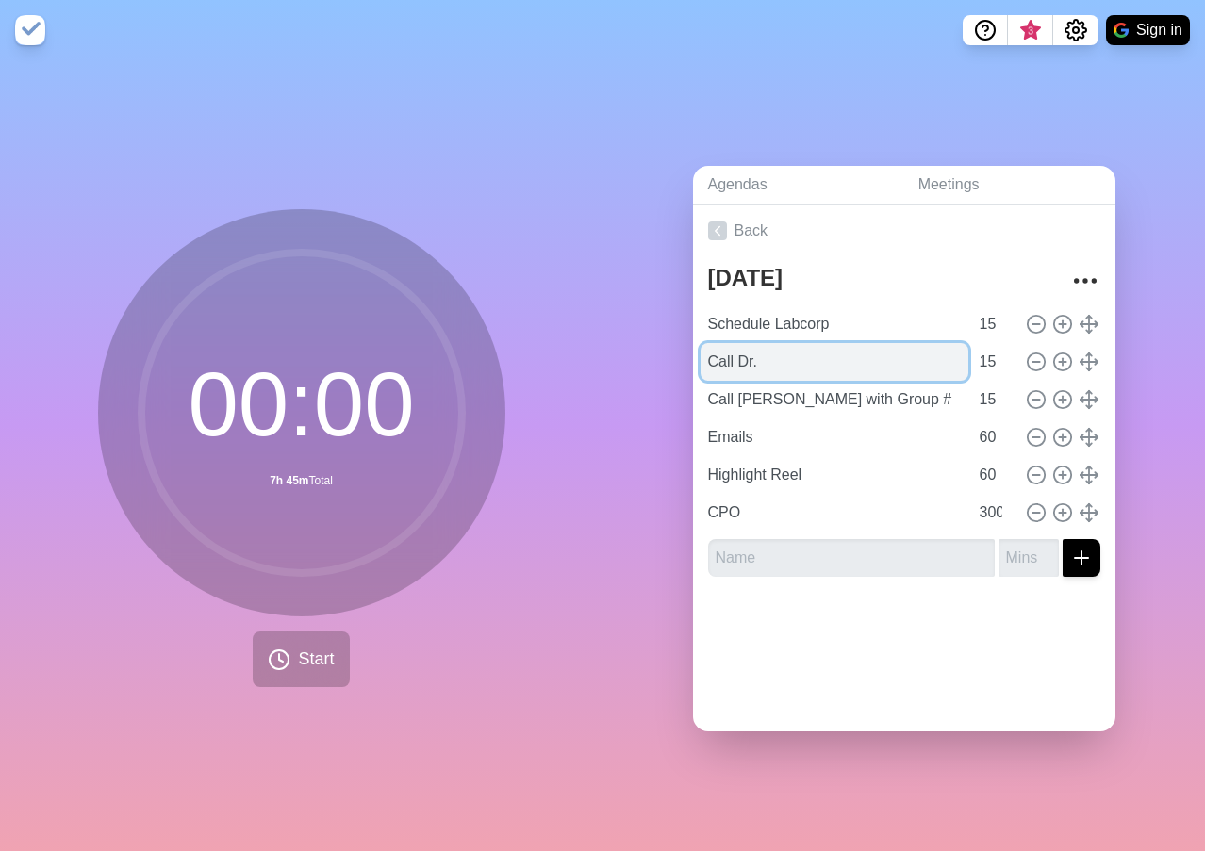
click at [863, 346] on input "Call Dr." at bounding box center [834, 362] width 268 height 38
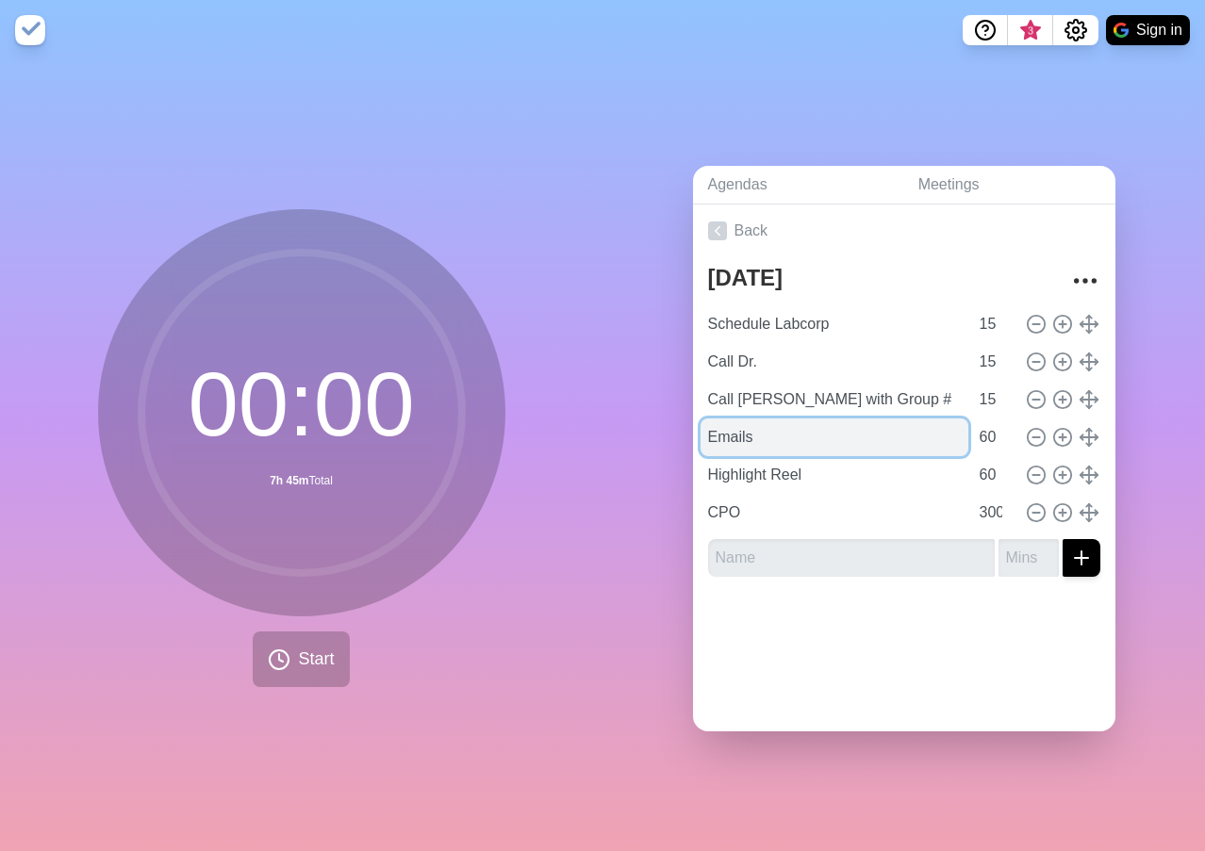
click at [831, 435] on input "Emails" at bounding box center [834, 438] width 268 height 38
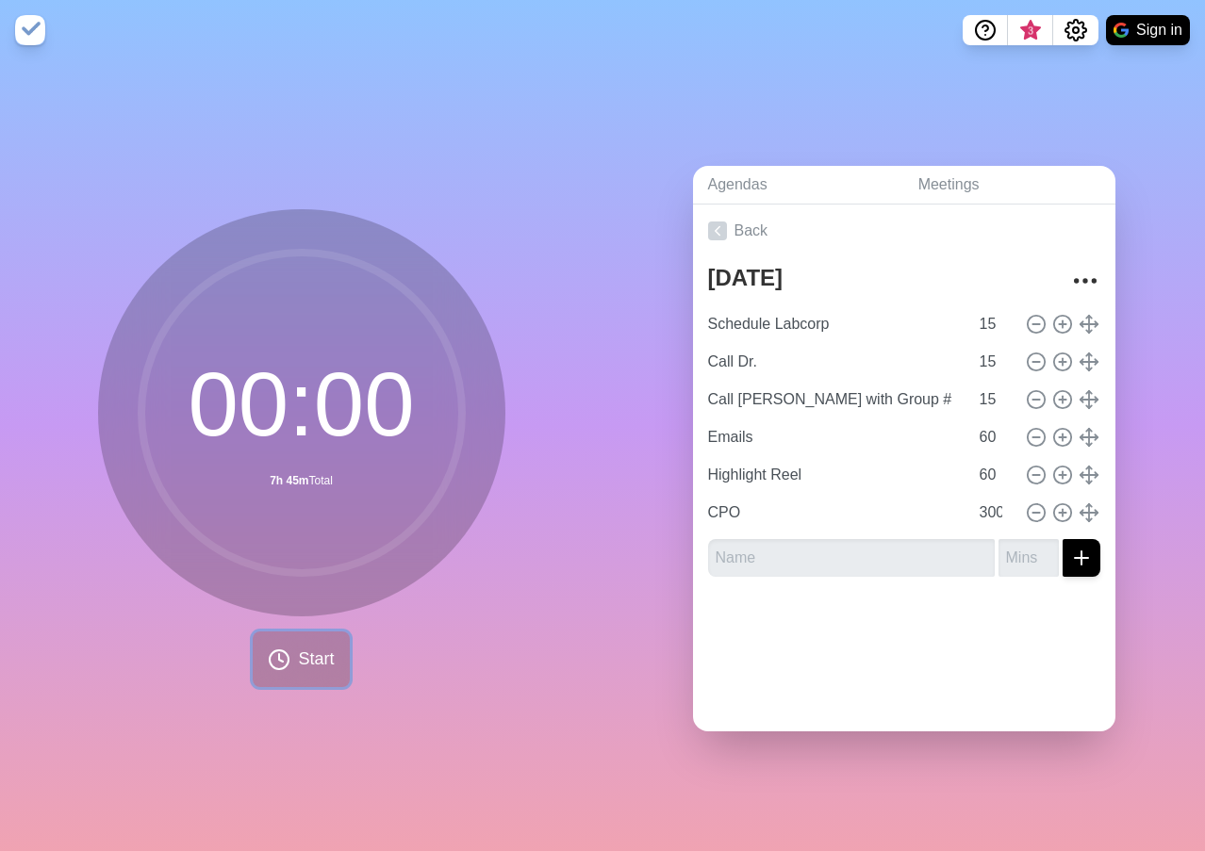
click at [321, 653] on span "Start" at bounding box center [316, 659] width 36 height 25
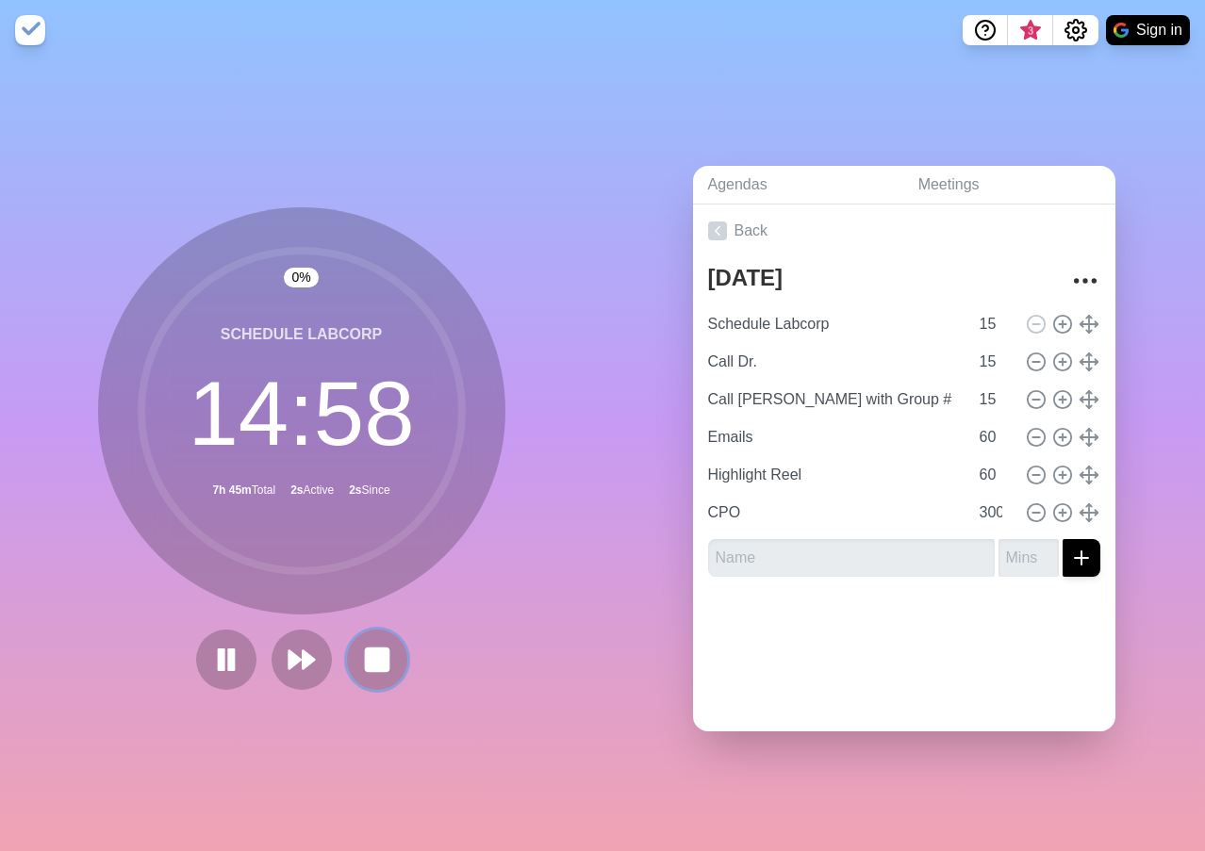
drag, startPoint x: 371, startPoint y: 654, endPoint x: 475, endPoint y: 529, distance: 162.7
click at [372, 654] on rect at bounding box center [377, 660] width 23 height 23
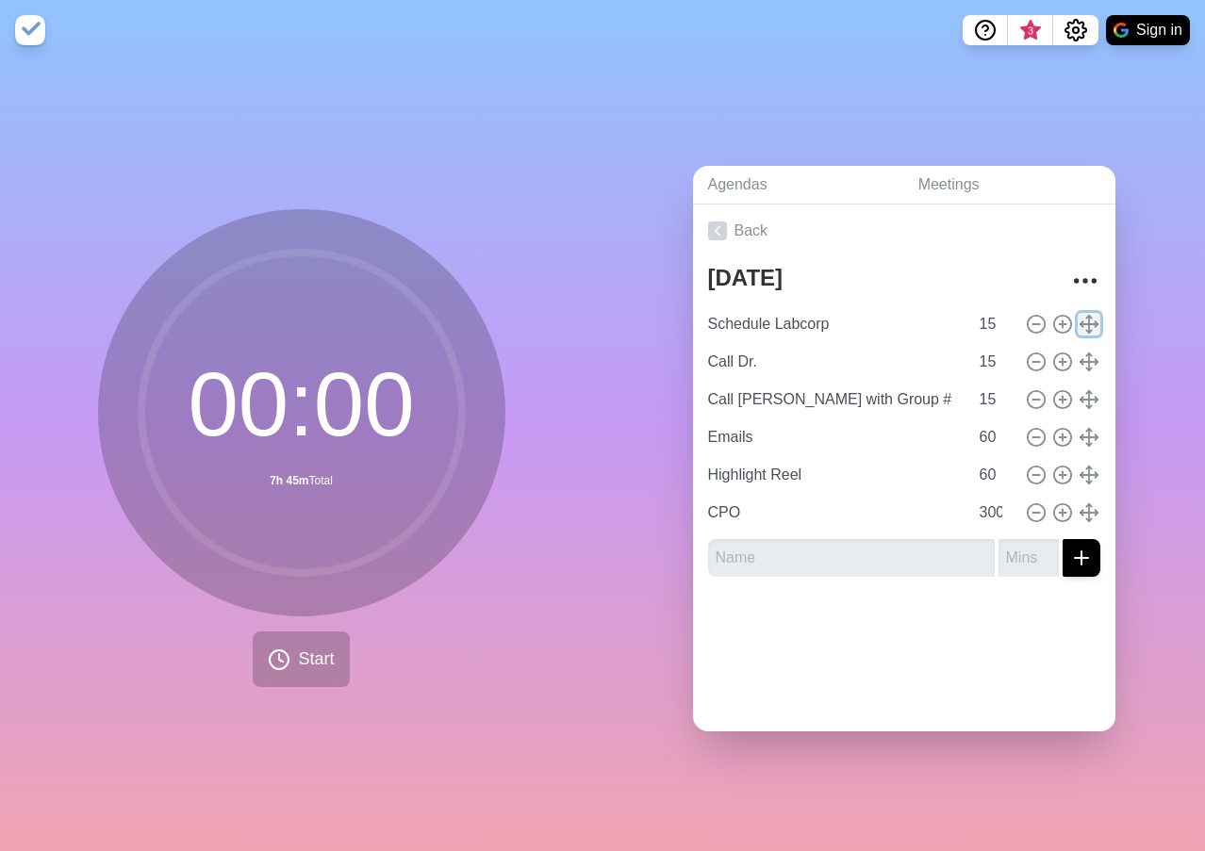
click at [1078, 317] on icon at bounding box center [1088, 324] width 21 height 21
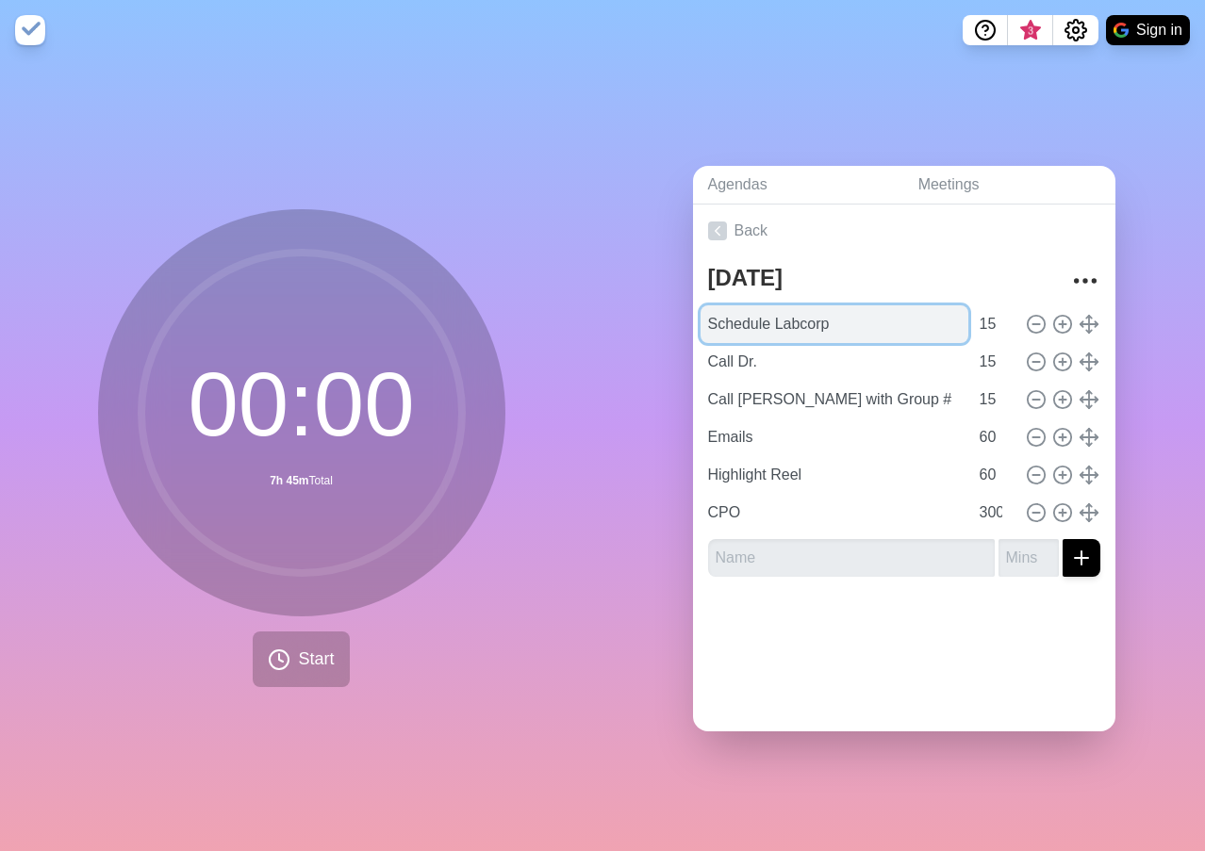
click at [844, 317] on input "Schedule Labcorp" at bounding box center [834, 324] width 268 height 38
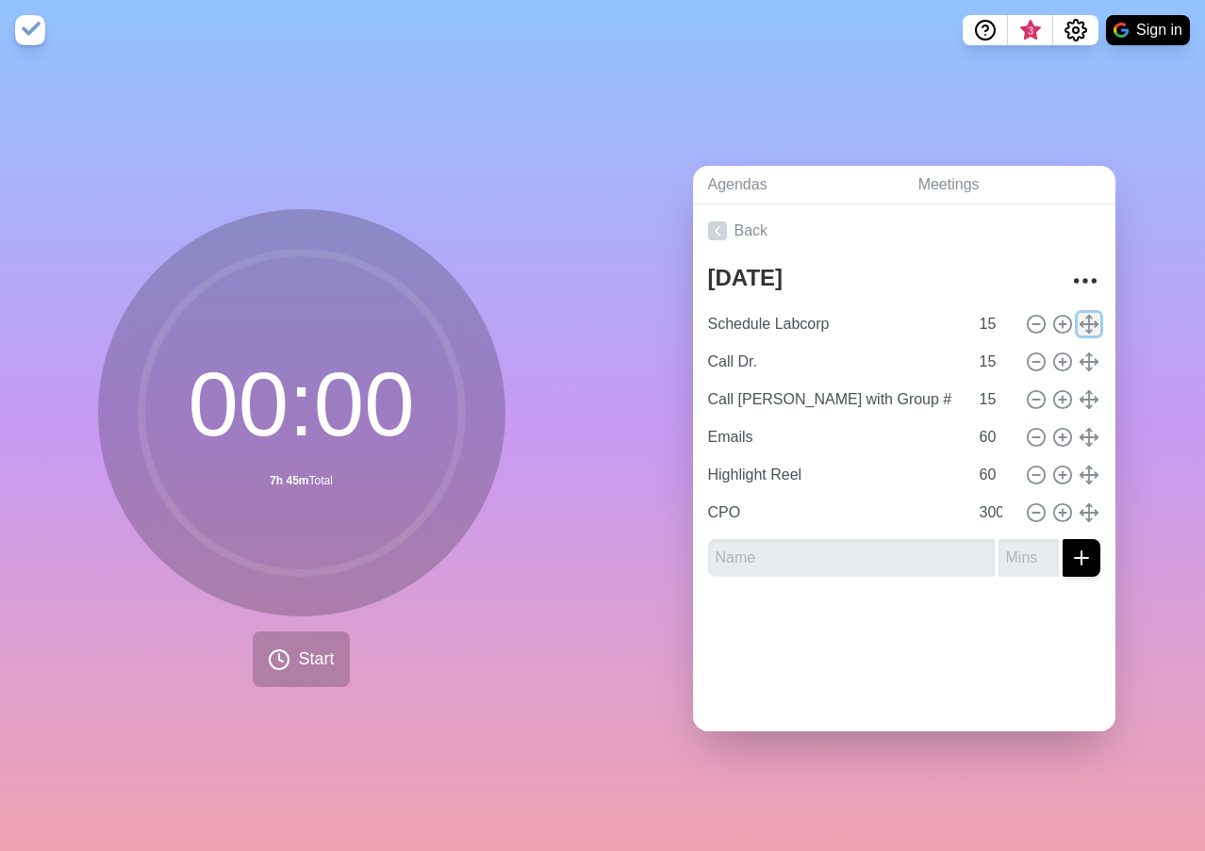
click at [1079, 321] on polyline at bounding box center [1080, 324] width 3 height 6
drag, startPoint x: 822, startPoint y: 323, endPoint x: 1071, endPoint y: 312, distance: 249.1
click at [1078, 314] on icon at bounding box center [1088, 324] width 21 height 21
click at [1078, 355] on icon at bounding box center [1088, 362] width 21 height 21
click at [1078, 314] on icon at bounding box center [1088, 324] width 21 height 21
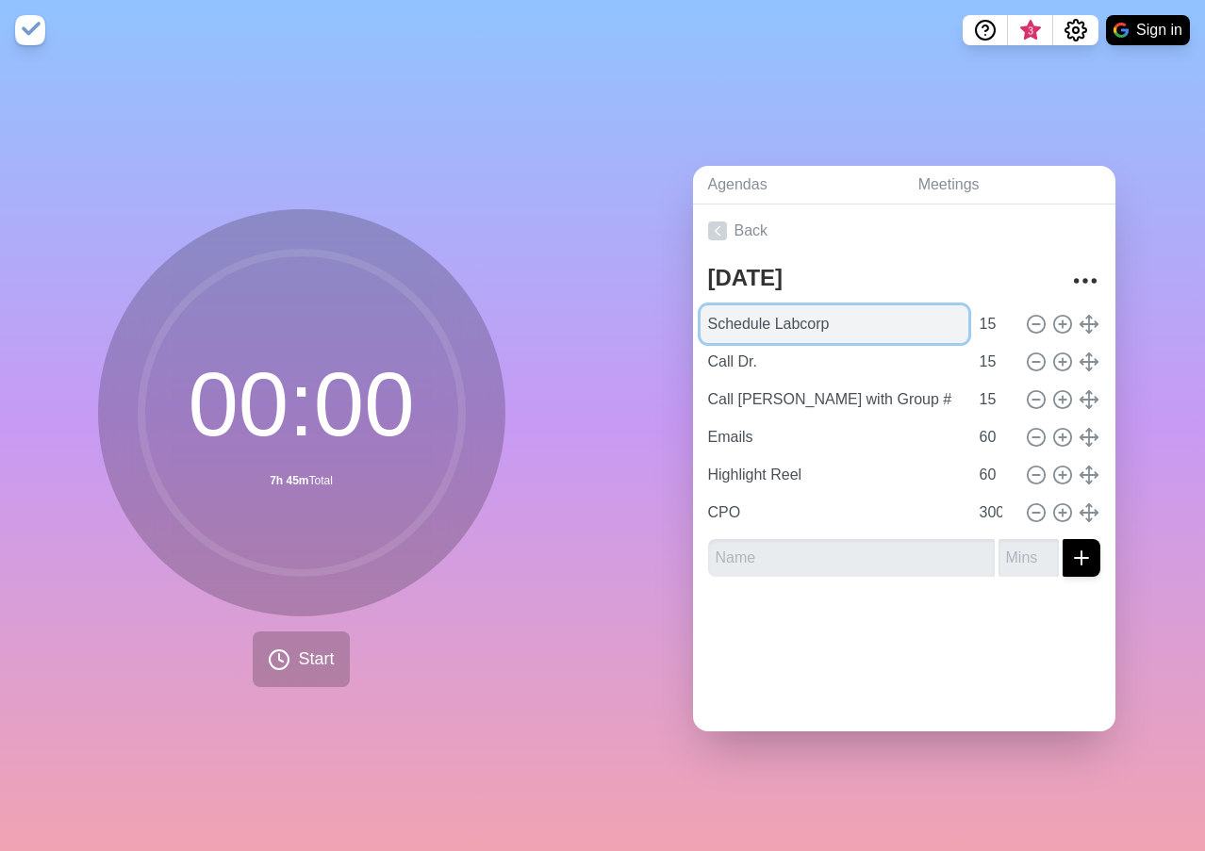
click at [879, 315] on input "Schedule Labcorp" at bounding box center [834, 324] width 268 height 38
type input "Schedule Labcorp"
click at [1011, 607] on div at bounding box center [904, 629] width 422 height 75
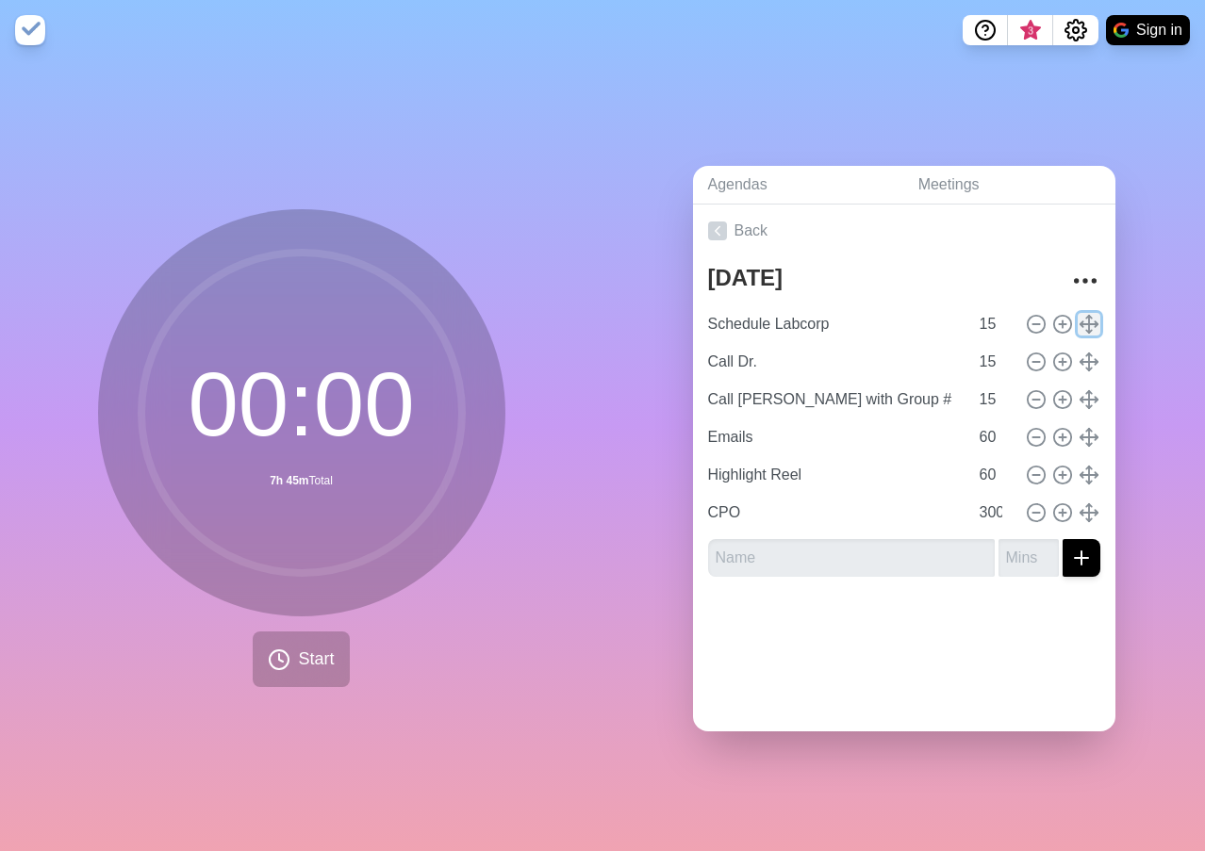
click at [1086, 315] on polyline at bounding box center [1089, 316] width 6 height 3
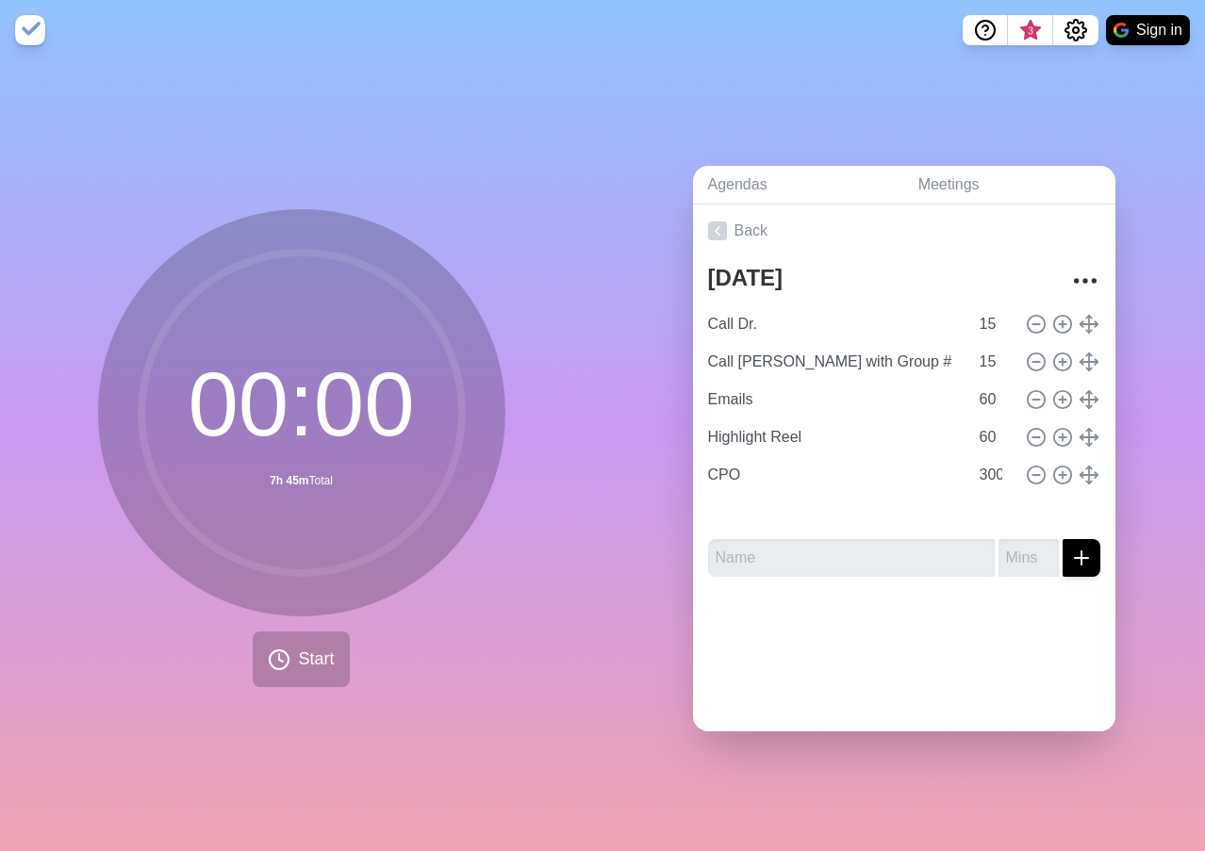
type input "Call [PERSON_NAME] with Group #"
type input "Emails"
type input "60"
type input "Highlight Reel"
type input "CPO"
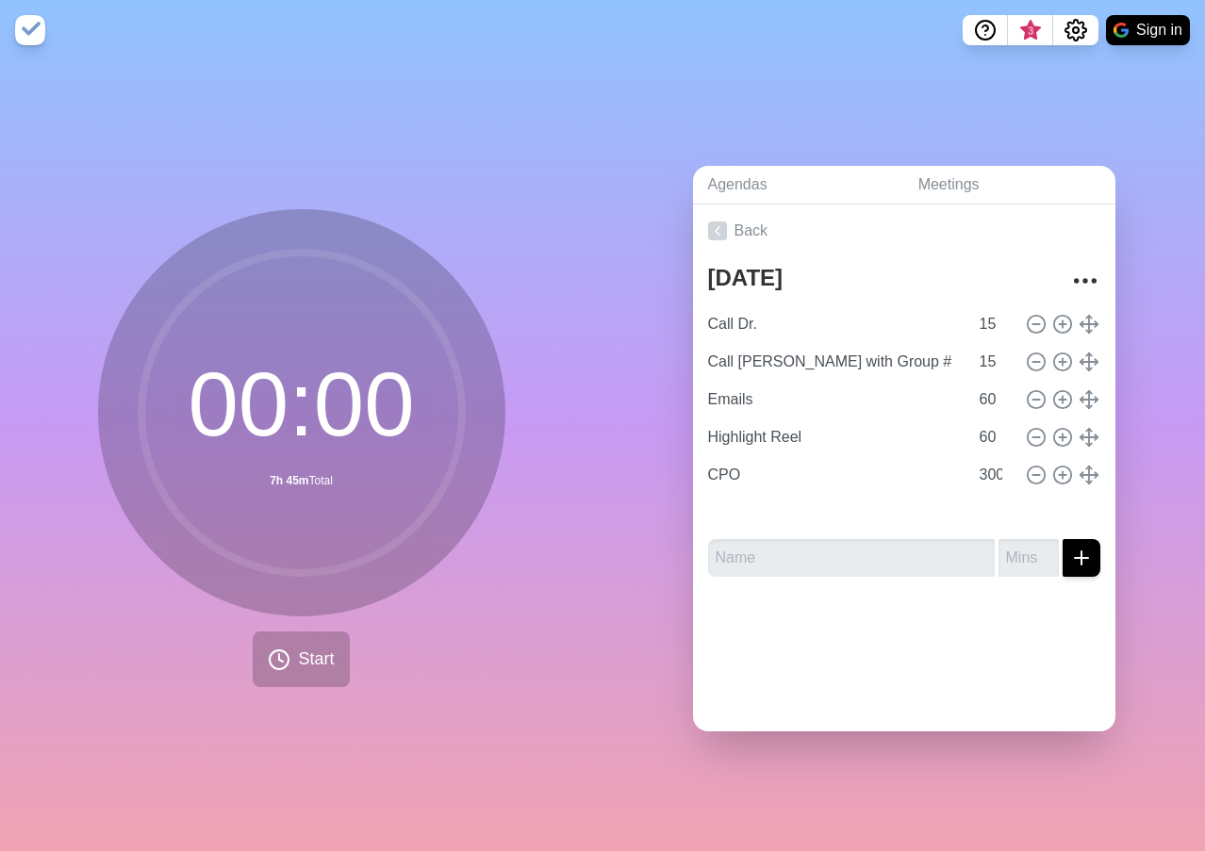
type input "300"
type input "Schedule Labcorp"
type input "15"
type input "Call Dr."
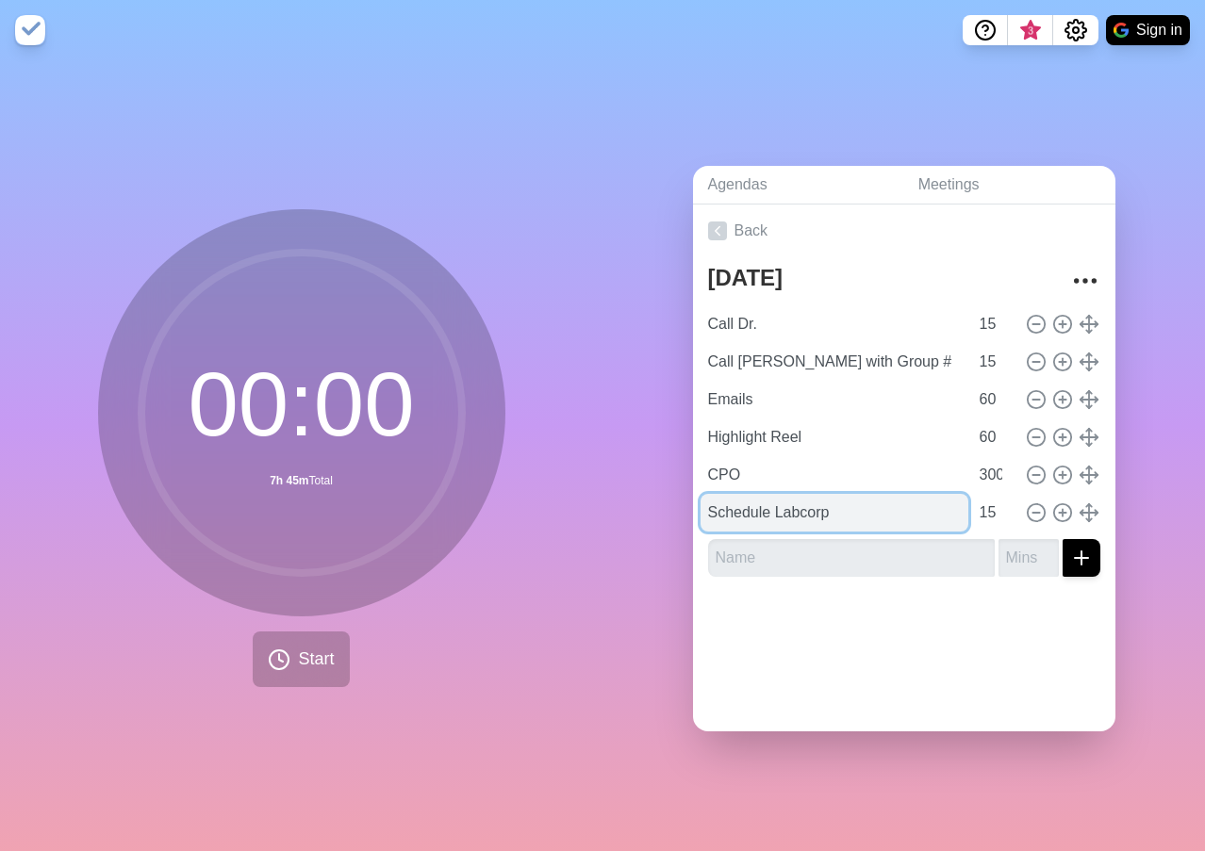
click at [797, 514] on input "Schedule Labcorp" at bounding box center [834, 513] width 268 height 38
drag, startPoint x: 873, startPoint y: 513, endPoint x: 619, endPoint y: 517, distance: 253.6
click at [619, 517] on div "Agendas Meetings Back [DATE] Call Dr. 15 Call [PERSON_NAME] with Group # 15 Ema…" at bounding box center [903, 455] width 602 height 791
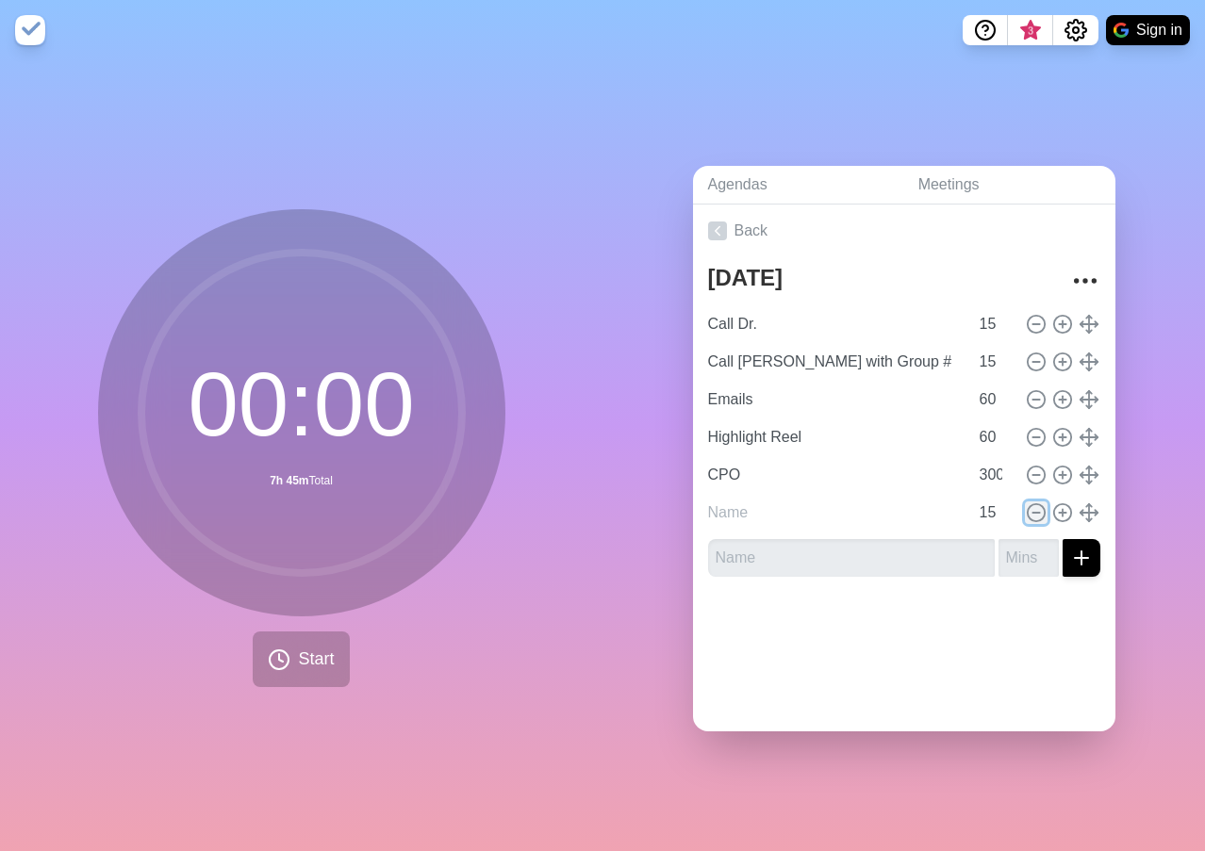
type input "Schedule Labcorp"
click at [1026, 503] on icon at bounding box center [1036, 512] width 21 height 21
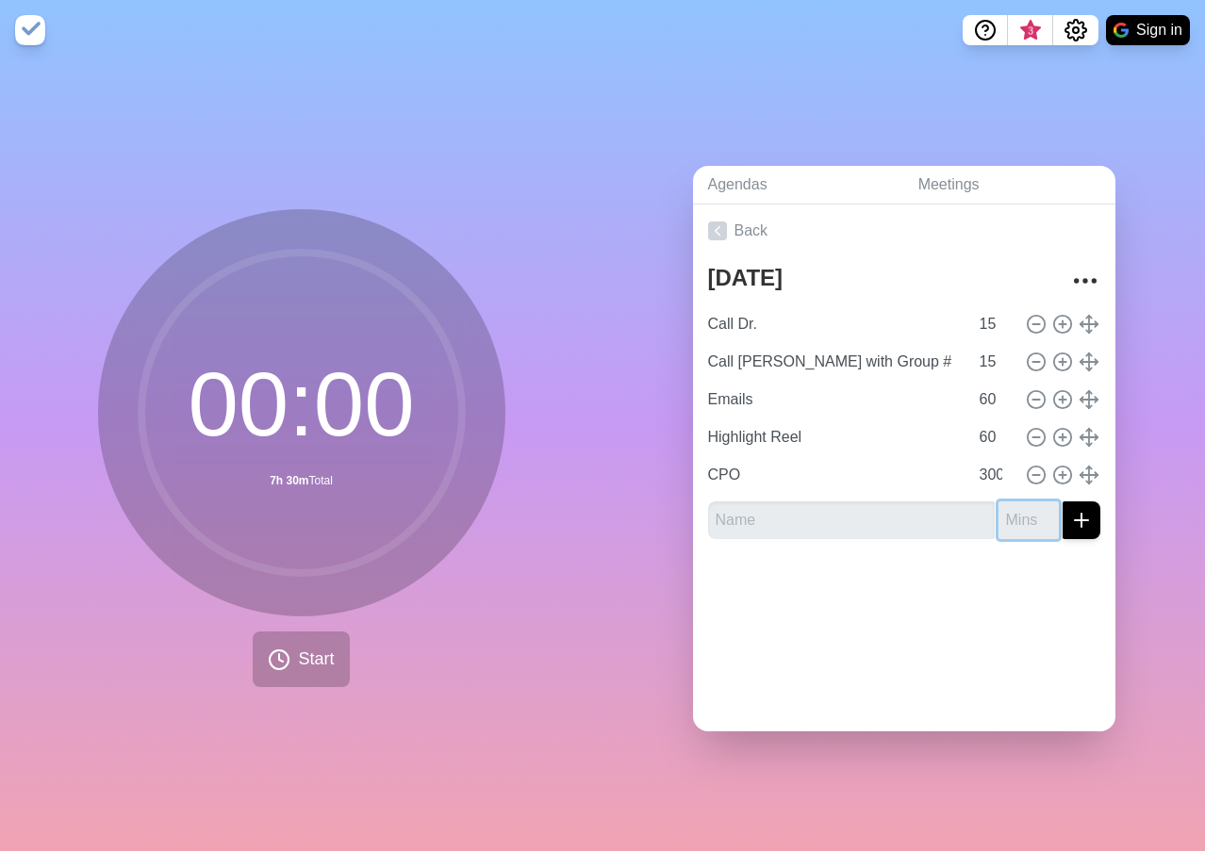
click at [1007, 503] on input "number" at bounding box center [1028, 520] width 60 height 38
click at [879, 588] on div at bounding box center [904, 591] width 422 height 75
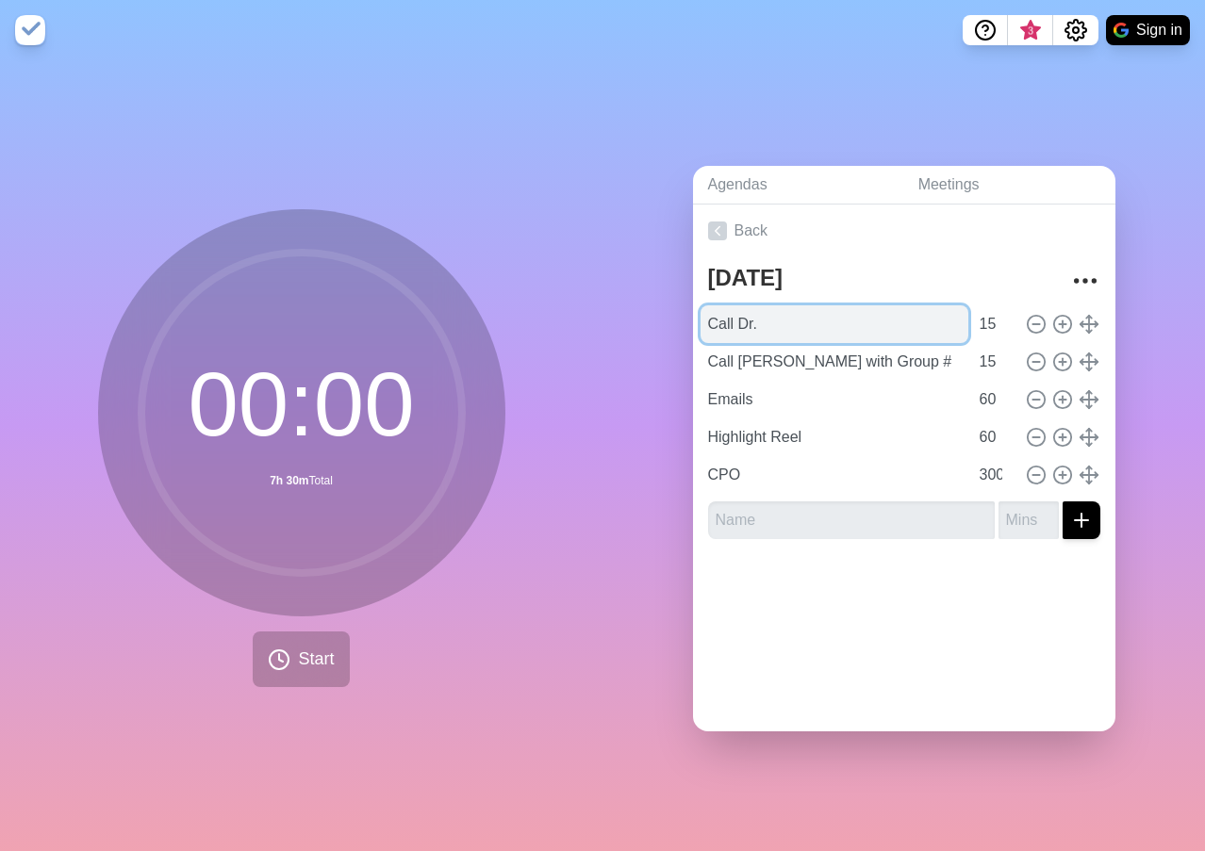
click at [883, 314] on input "Call Dr." at bounding box center [834, 324] width 268 height 38
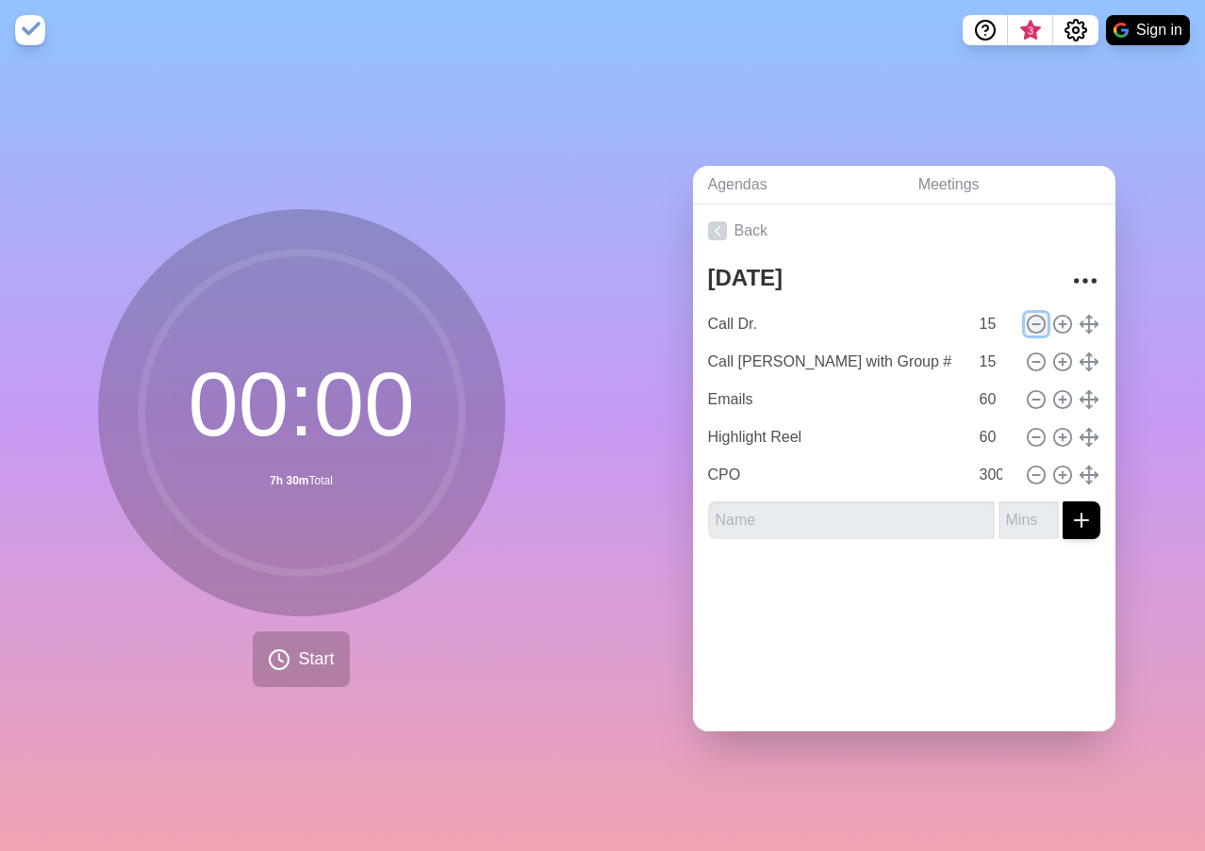
click at [1026, 320] on icon at bounding box center [1036, 324] width 21 height 21
type input "Call [PERSON_NAME] with Group #"
type input "Emails"
type input "60"
type input "Highlight Reel"
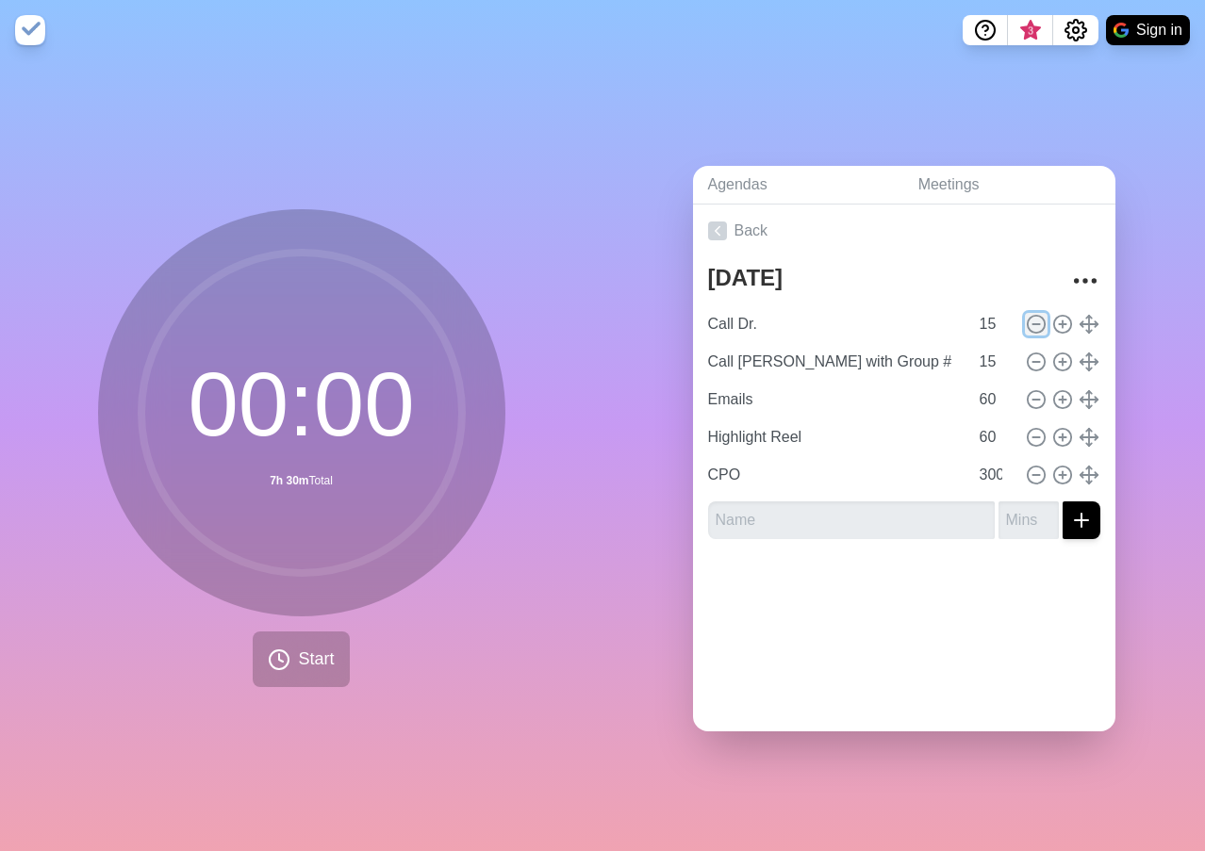
type input "CPO"
type input "300"
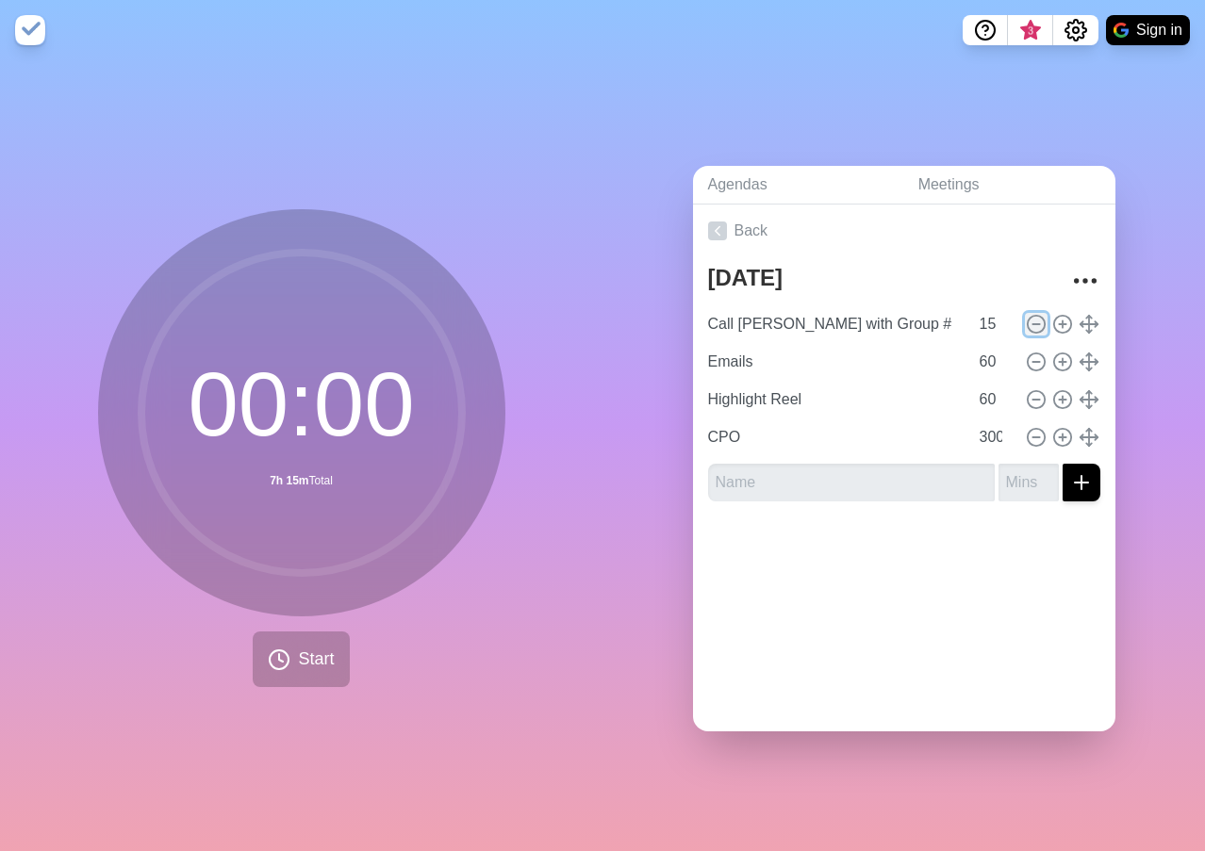
click at [1026, 320] on icon at bounding box center [1036, 324] width 21 height 21
type input "Emails"
type input "60"
type input "Highlight Reel"
type input "CPO"
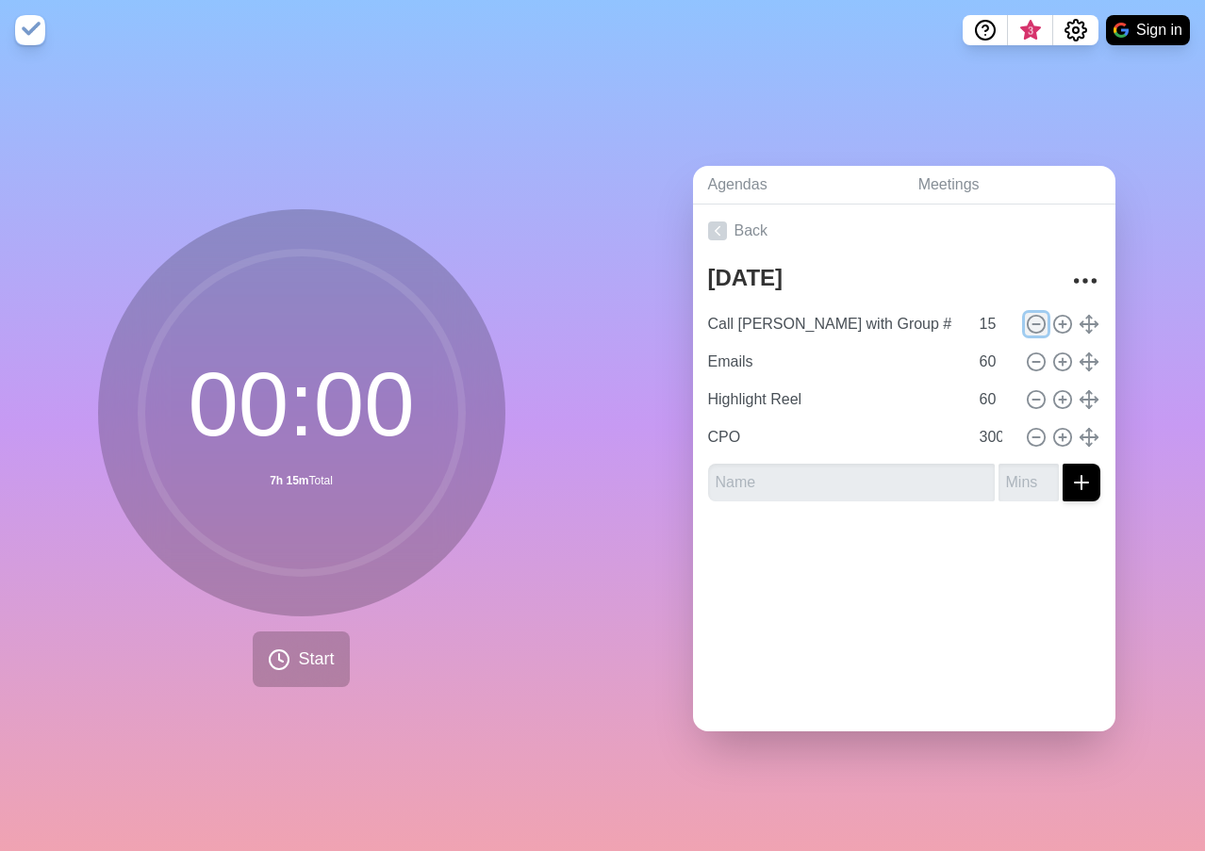
type input "300"
click at [1026, 320] on icon at bounding box center [1036, 324] width 21 height 21
type input "Highlight Reel"
type input "CPO"
type input "300"
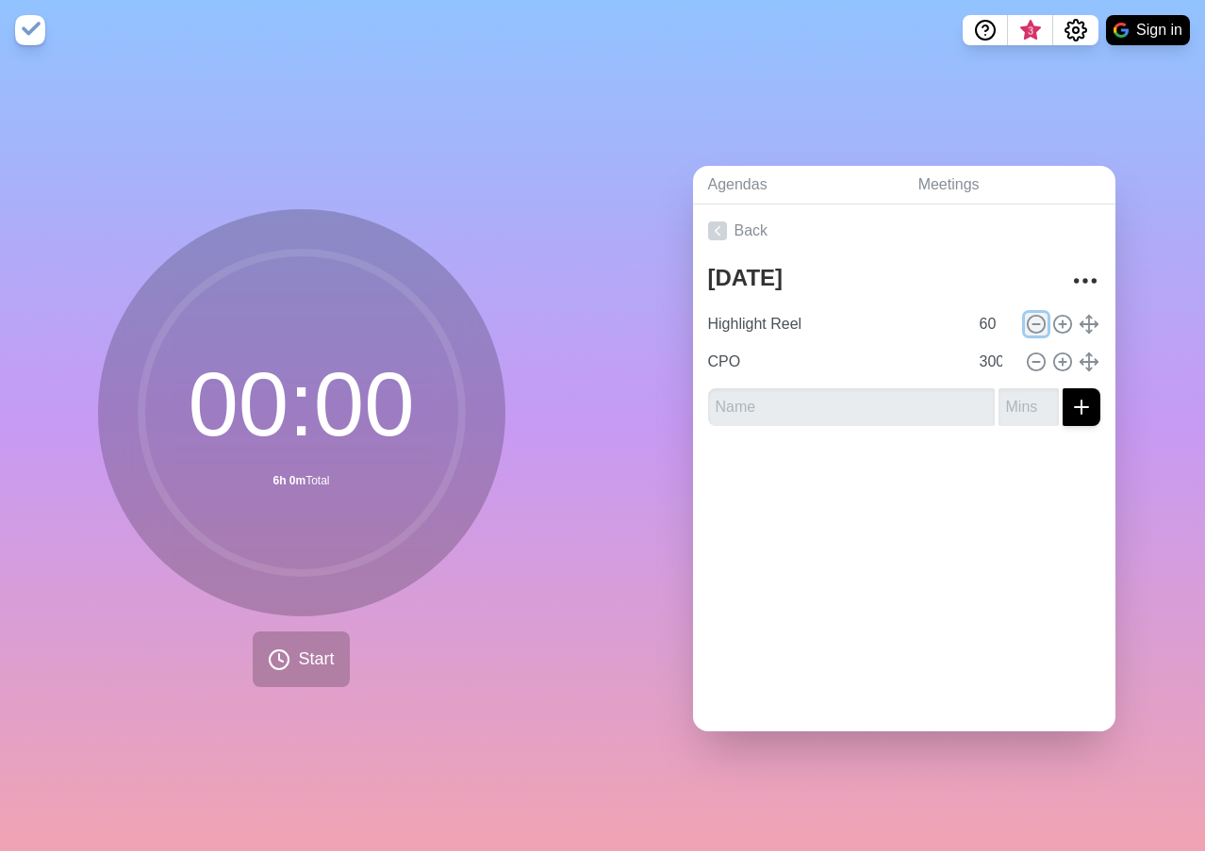
click at [1026, 320] on icon at bounding box center [1036, 324] width 21 height 21
type input "CPO"
type input "300"
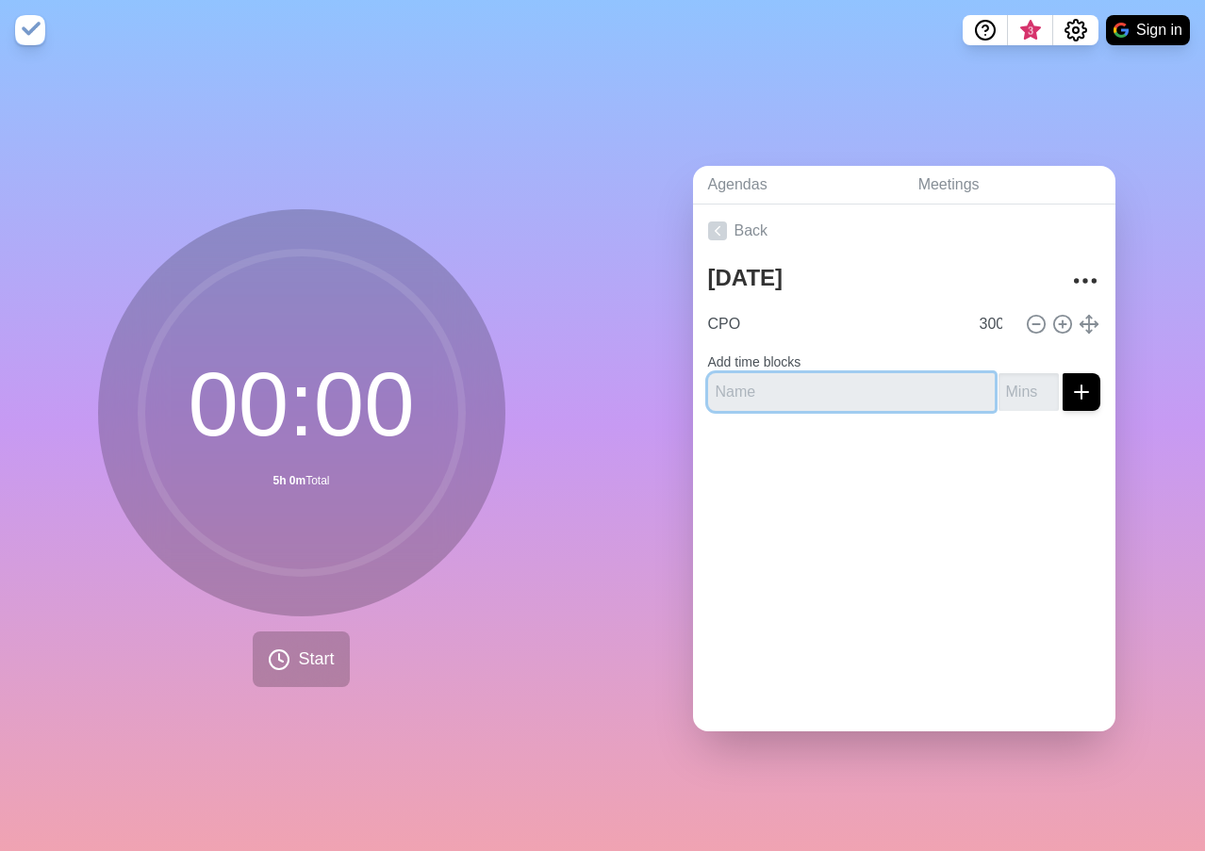
click at [855, 375] on input "text" at bounding box center [851, 392] width 287 height 38
type input "Call [PERSON_NAME]"
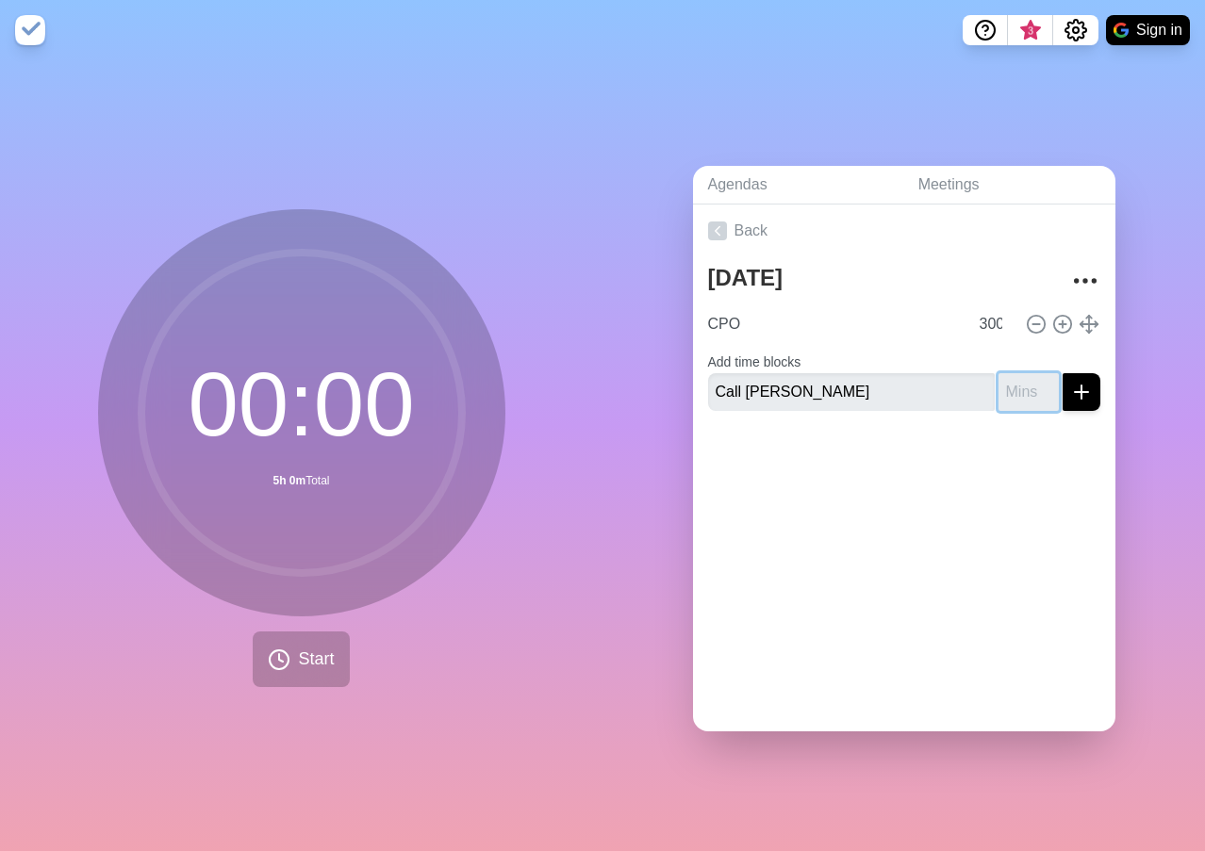
click at [1007, 389] on input "number" at bounding box center [1028, 392] width 60 height 38
type input "15"
click at [1070, 387] on icon "submit" at bounding box center [1081, 392] width 23 height 23
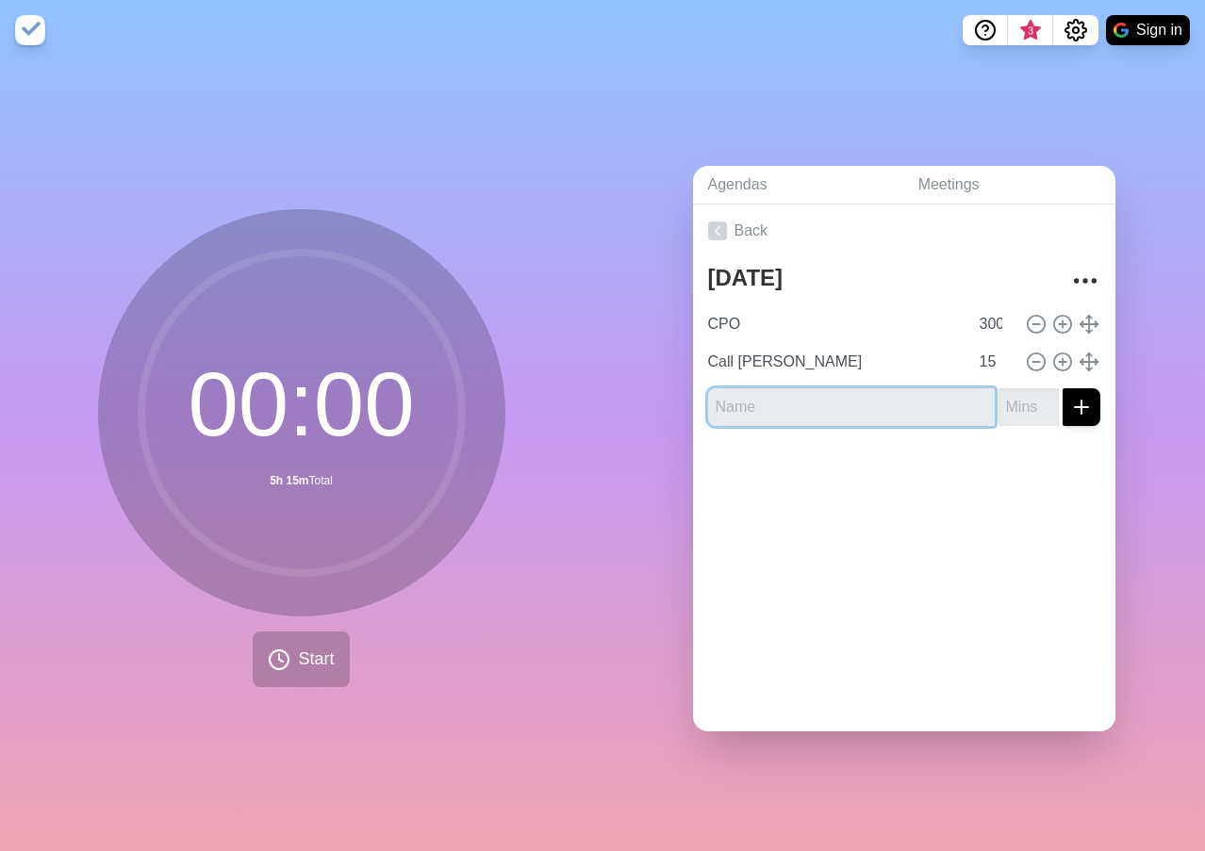
click at [847, 389] on input "text" at bounding box center [851, 407] width 287 height 38
type input "Emails"
click at [1002, 392] on input "number" at bounding box center [1028, 407] width 60 height 38
type input "3"
type input "60"
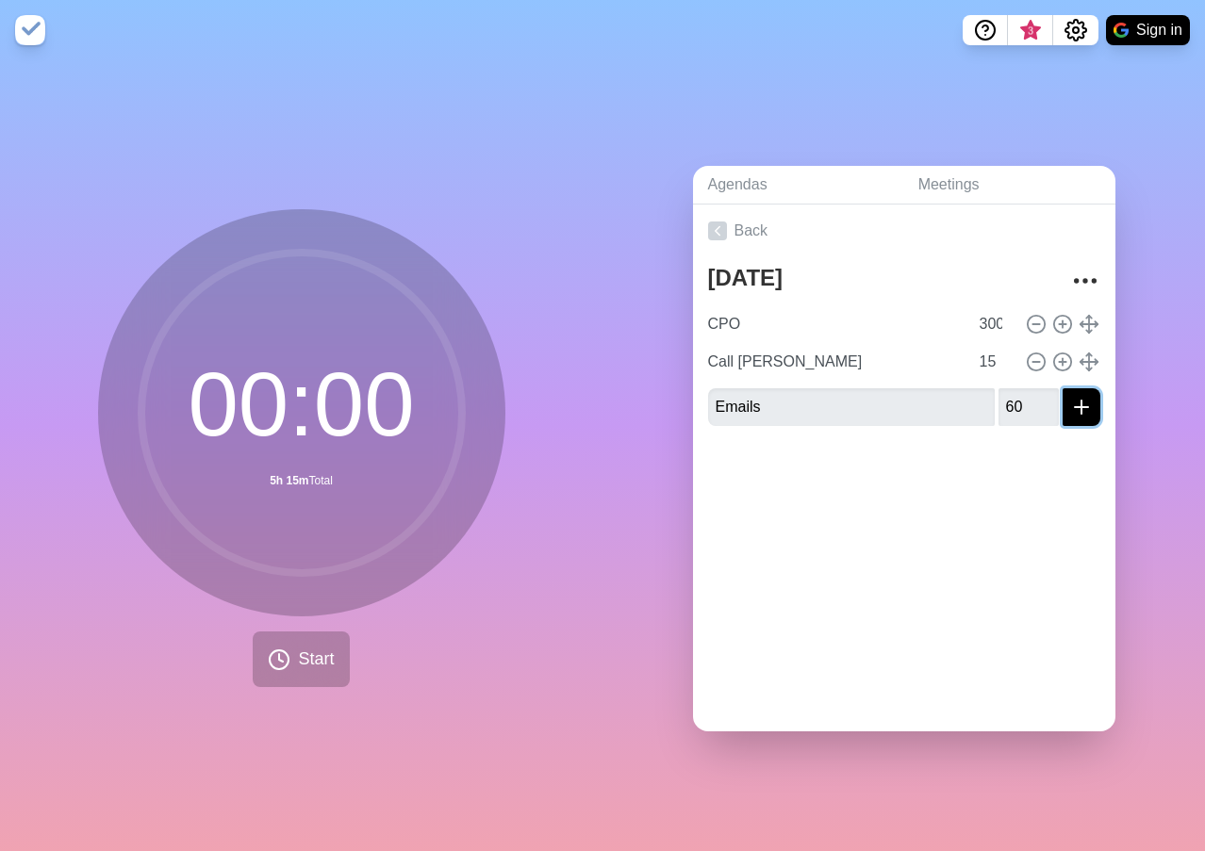
click at [1070, 396] on icon "submit" at bounding box center [1081, 407] width 23 height 23
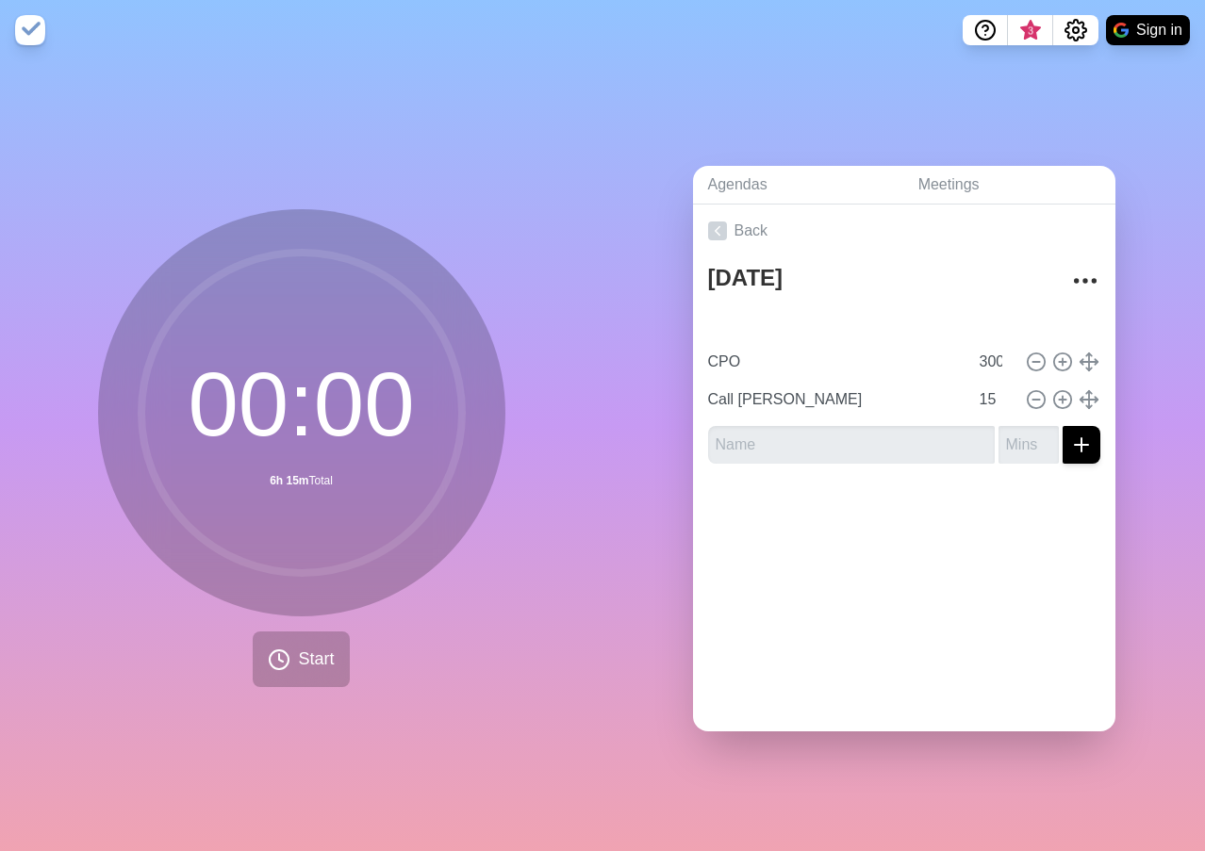
type input "Emails"
type input "60"
type input "CPO"
type input "300"
type input "Call [PERSON_NAME]"
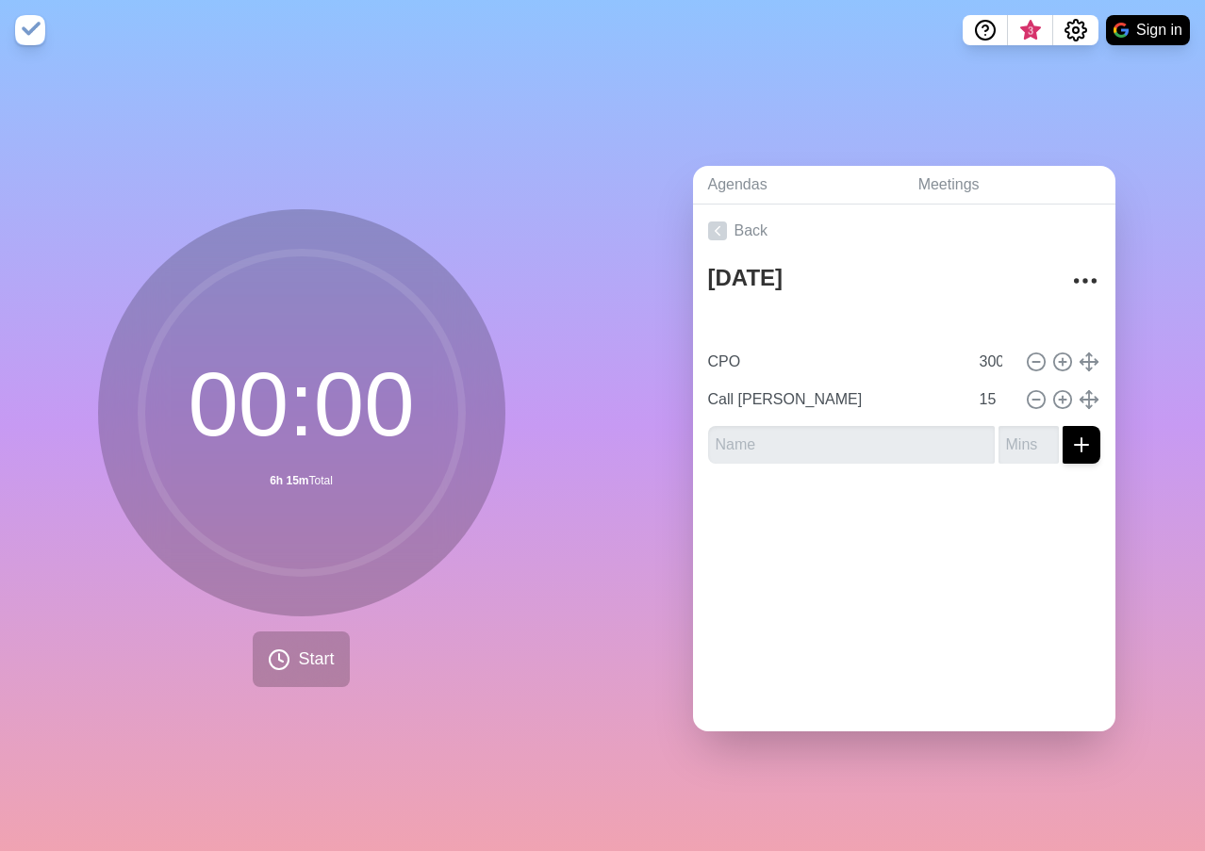
type input "15"
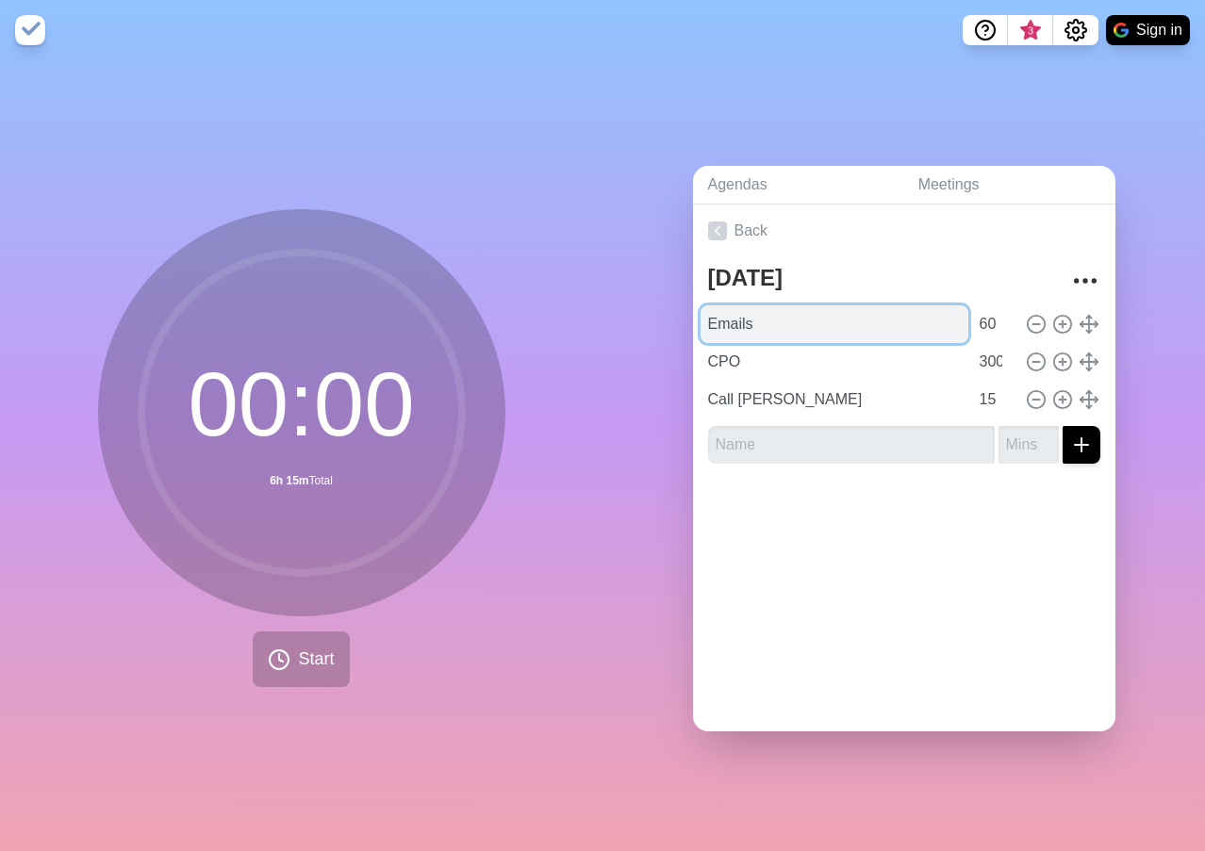
click at [781, 327] on input "Emails" at bounding box center [834, 324] width 268 height 38
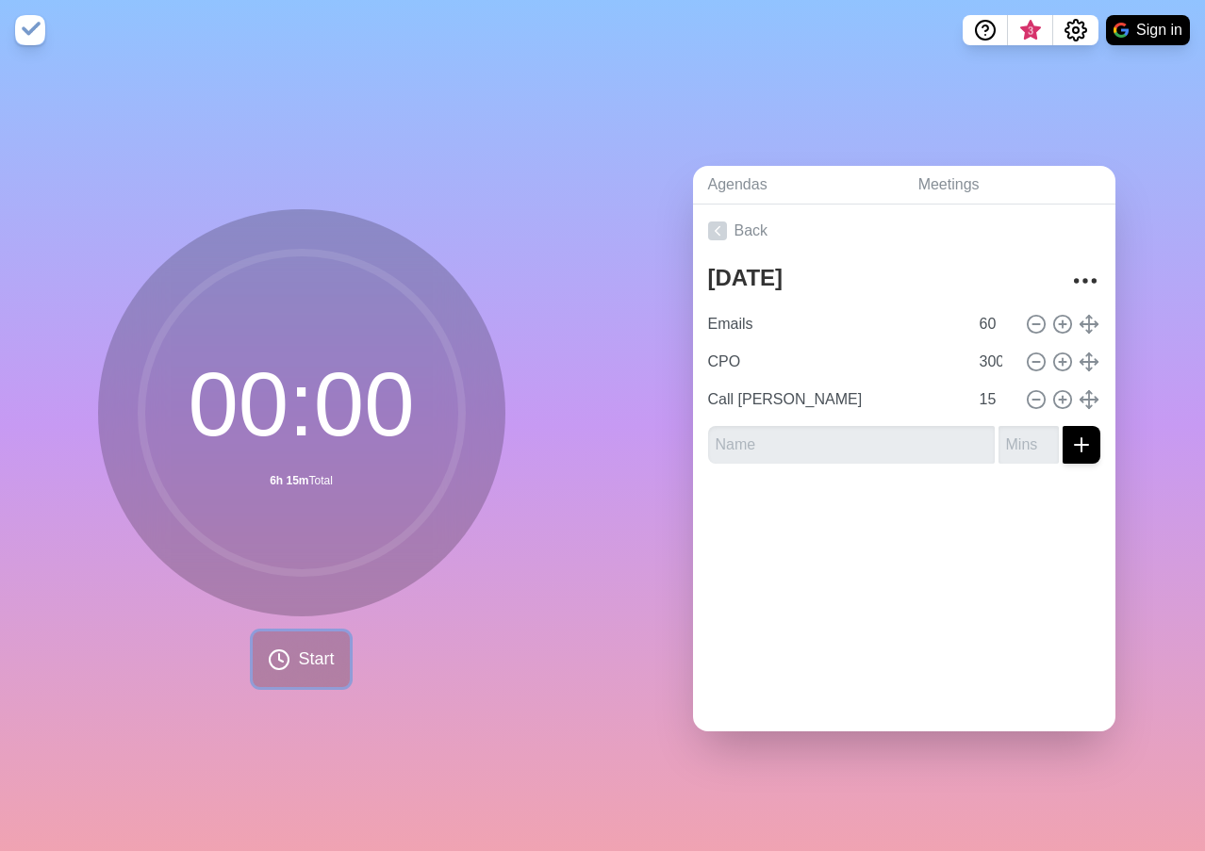
click at [300, 656] on span "Start" at bounding box center [316, 659] width 36 height 25
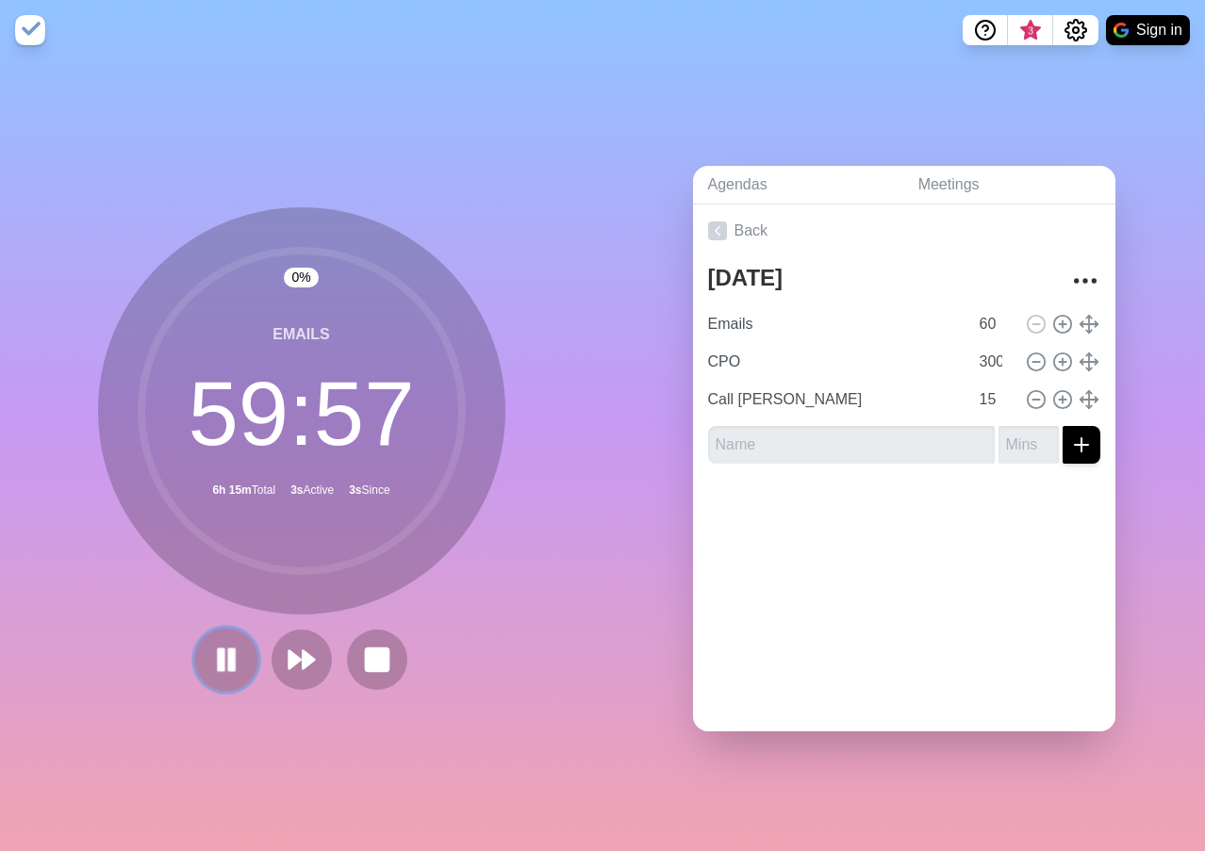
click at [219, 659] on icon at bounding box center [226, 660] width 32 height 32
click at [824, 437] on input "text" at bounding box center [851, 445] width 287 height 38
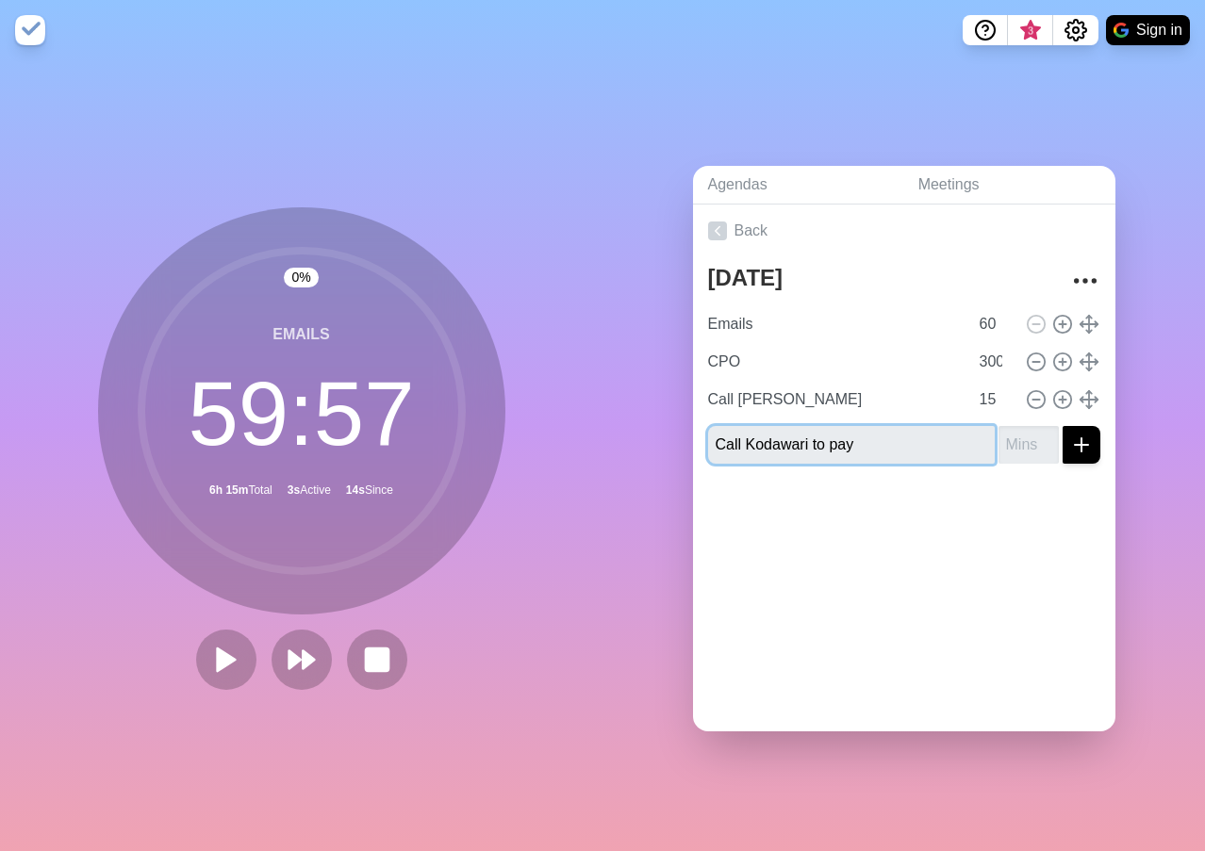
type input "Call Kodawari to pay"
click at [1013, 436] on input "number" at bounding box center [1028, 445] width 60 height 38
type input "15"
click at [1075, 445] on line "submit" at bounding box center [1081, 445] width 13 height 0
